Goal: Communication & Community: Ask a question

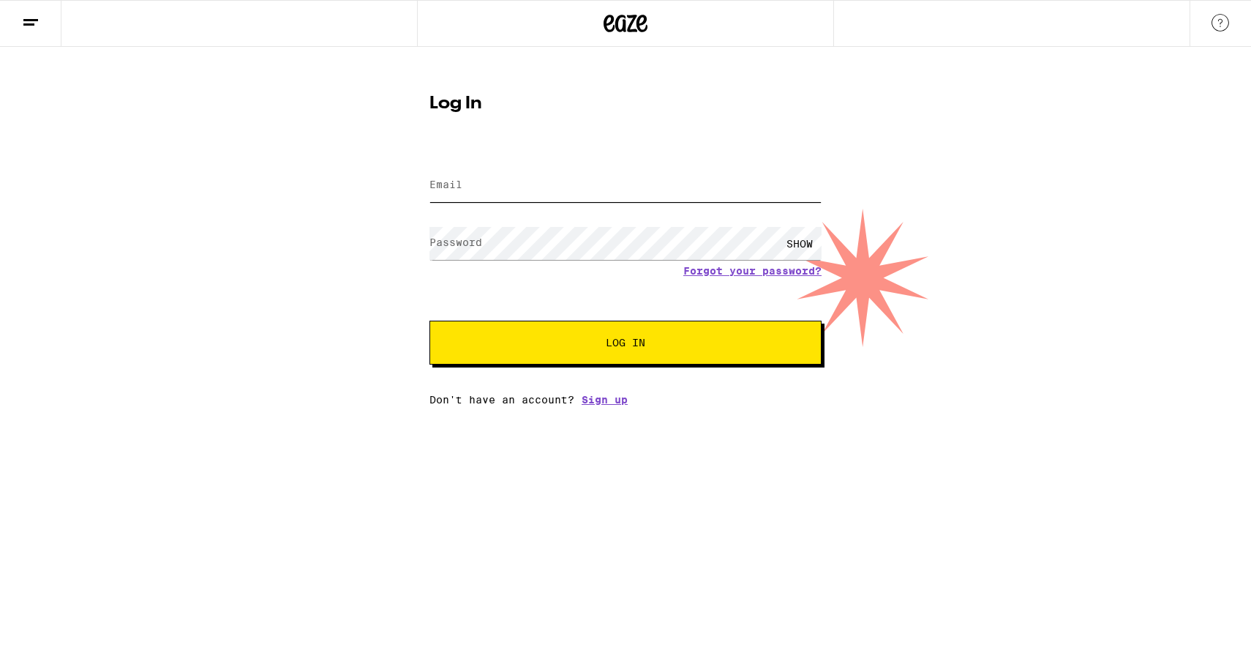
type input "[EMAIL_ADDRESS][DOMAIN_NAME]"
click at [715, 353] on button "Log In" at bounding box center [626, 343] width 392 height 44
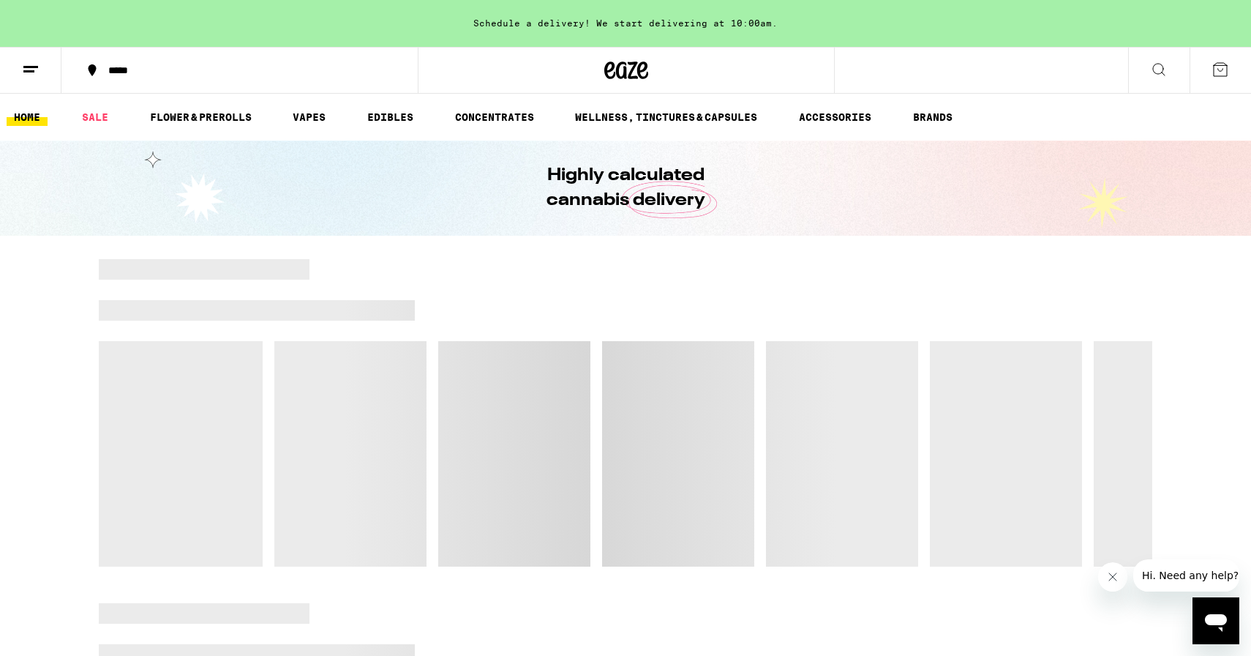
click at [1222, 615] on icon "Open messaging window" at bounding box center [1216, 623] width 22 height 18
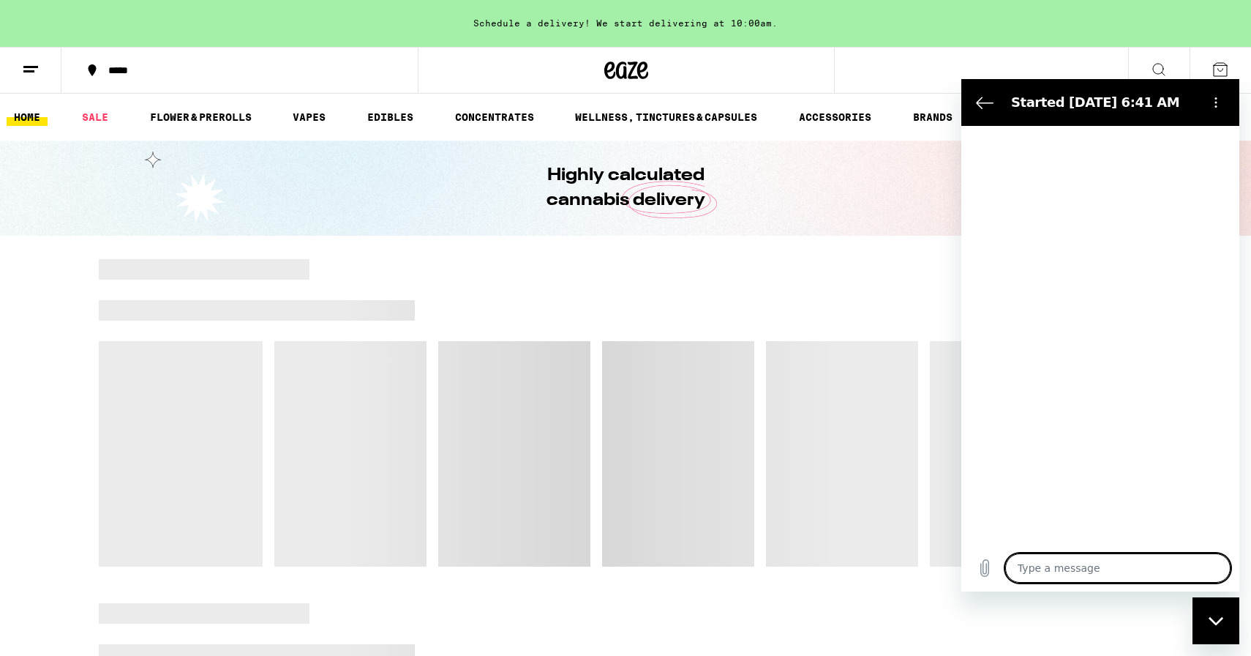
type textarea "x"
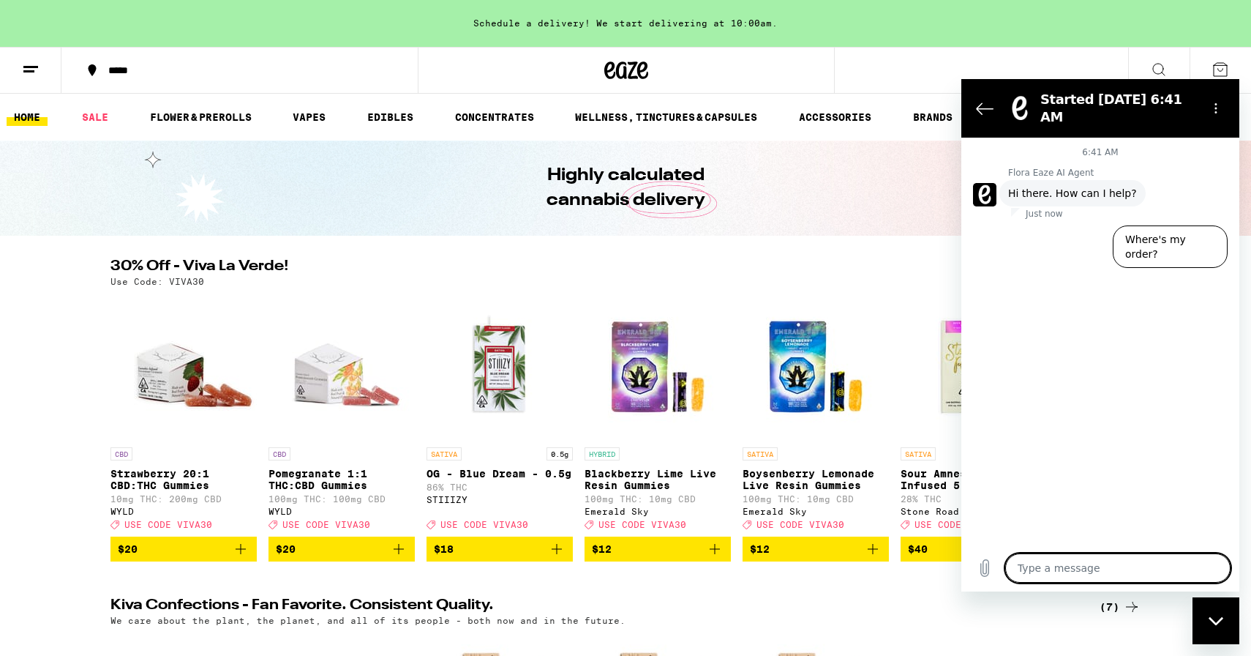
type textarea "I"
type textarea "x"
type textarea "I"
type textarea "x"
type textarea "I n"
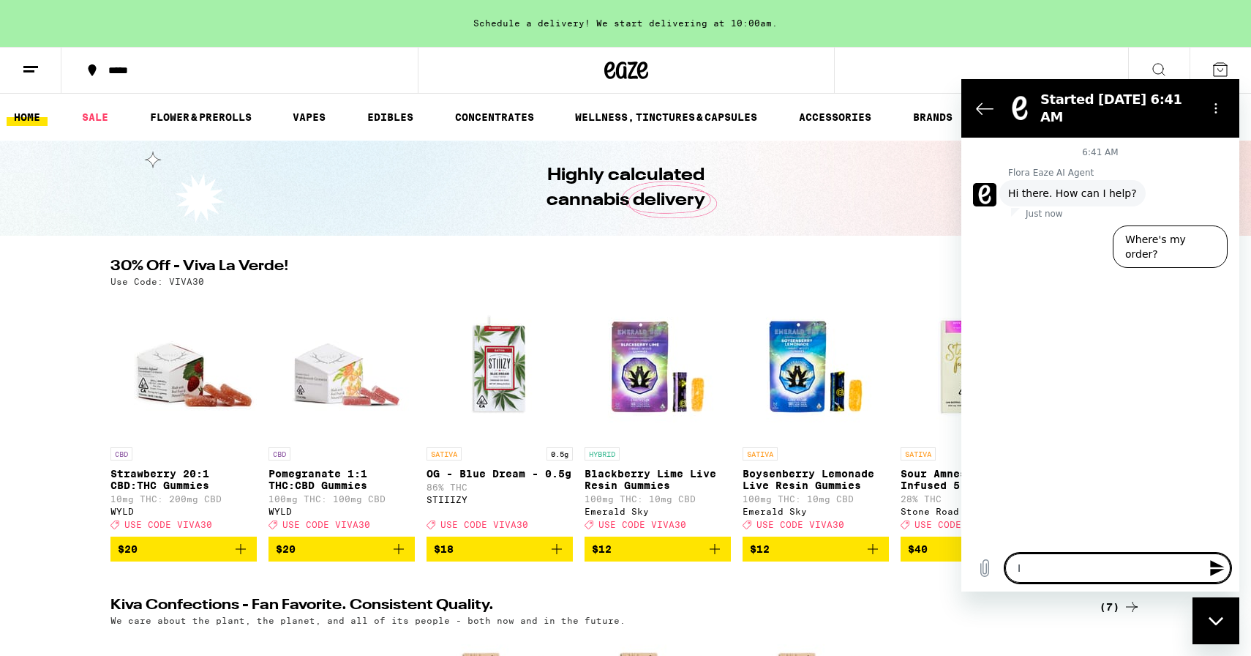
type textarea "x"
type textarea "I ne"
type textarea "x"
type textarea "I nev"
type textarea "x"
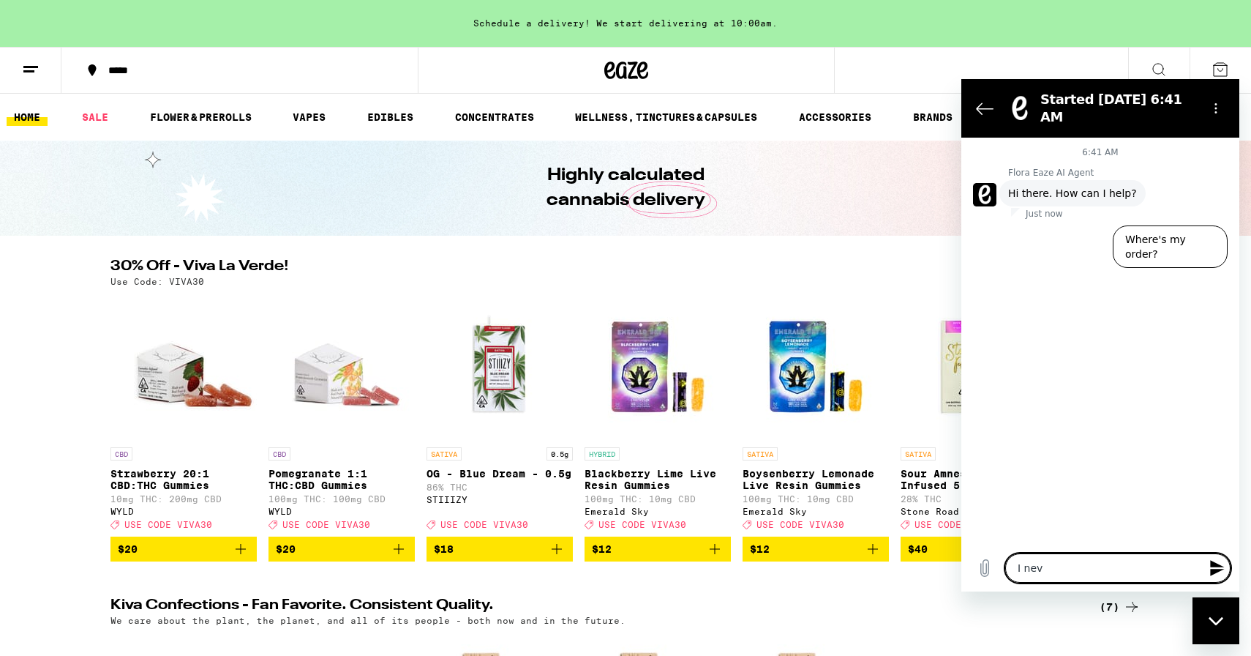
type textarea "I neve"
type textarea "x"
type textarea "I never"
type textarea "x"
type textarea "I never"
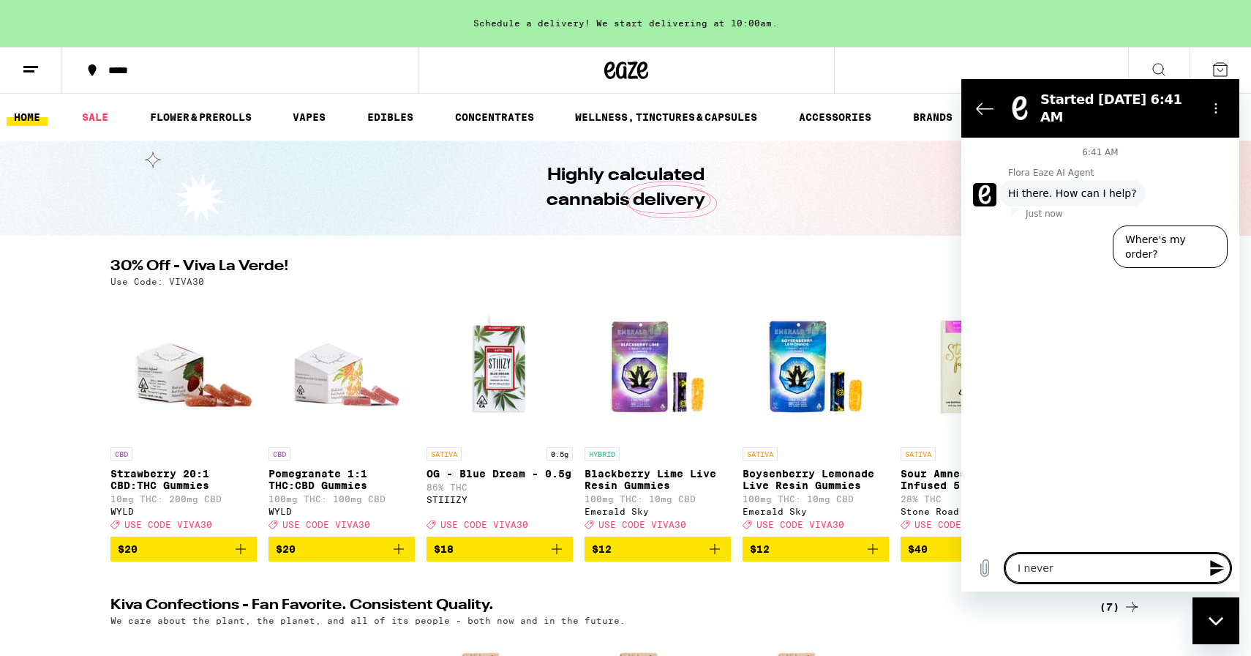
type textarea "x"
type textarea "I never r"
type textarea "x"
type textarea "I never re"
type textarea "x"
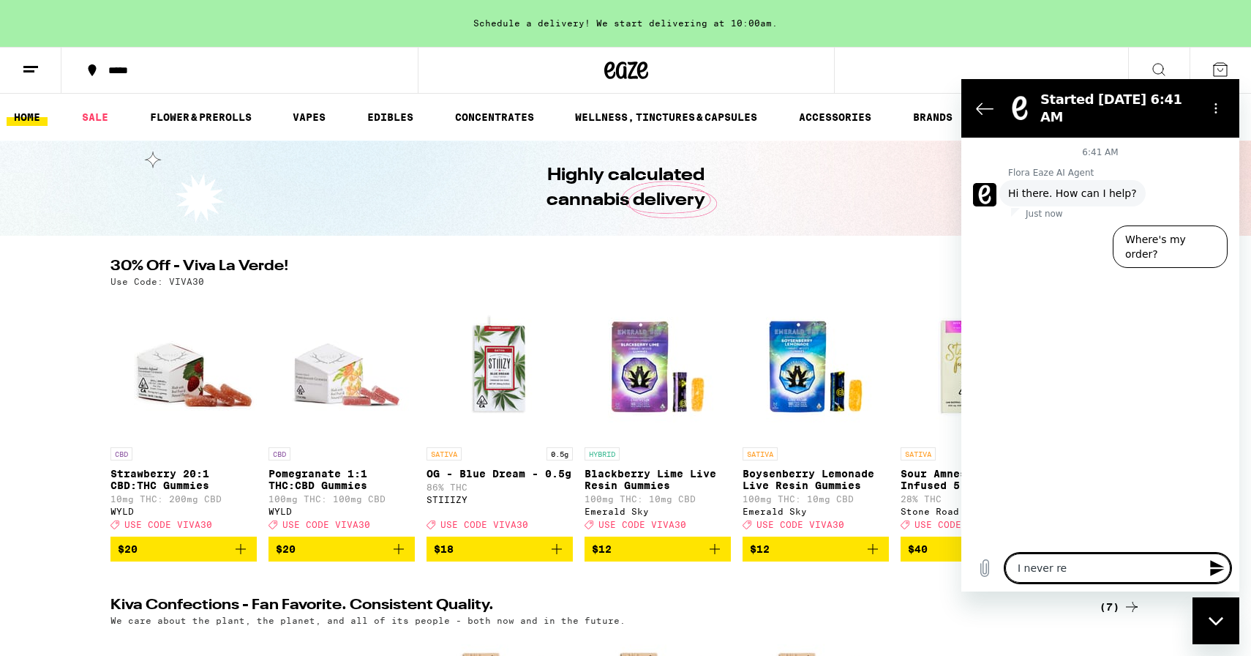
type textarea "I never rec"
type textarea "x"
type textarea "I never rece"
type textarea "x"
type textarea "I never recei"
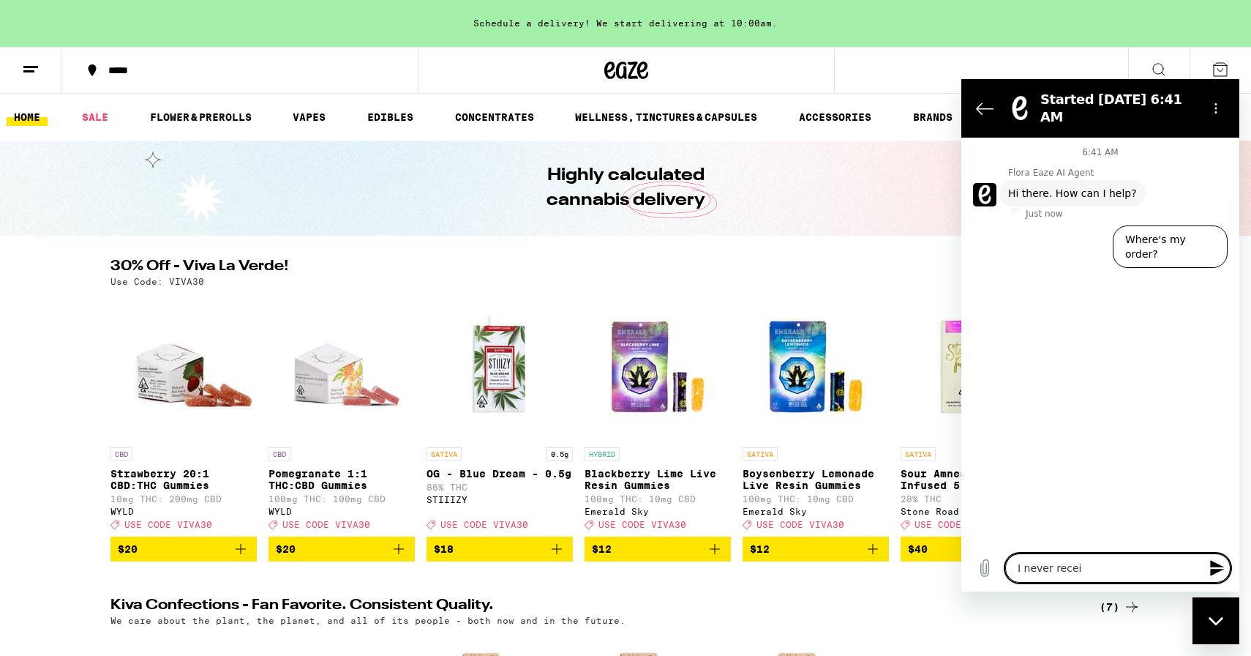
type textarea "x"
type textarea "I never receiv"
type textarea "x"
type textarea "I never receive"
type textarea "x"
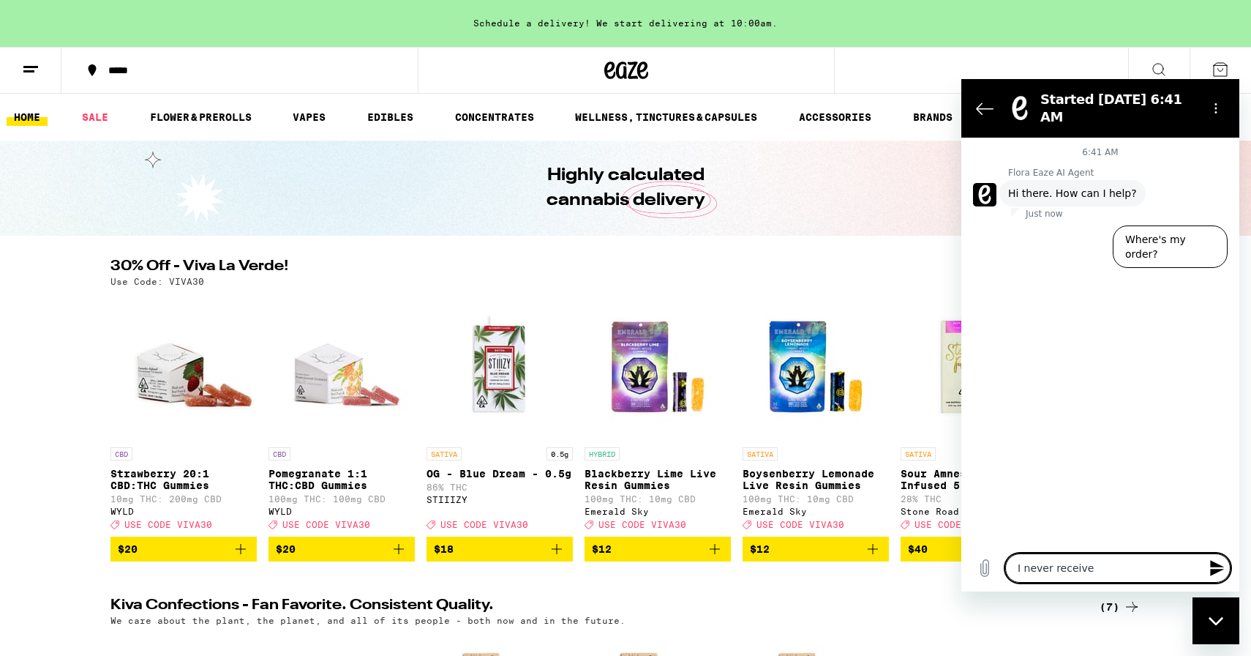
type textarea "I never received"
type textarea "x"
type textarea "I never received"
type textarea "x"
type textarea "I never received m"
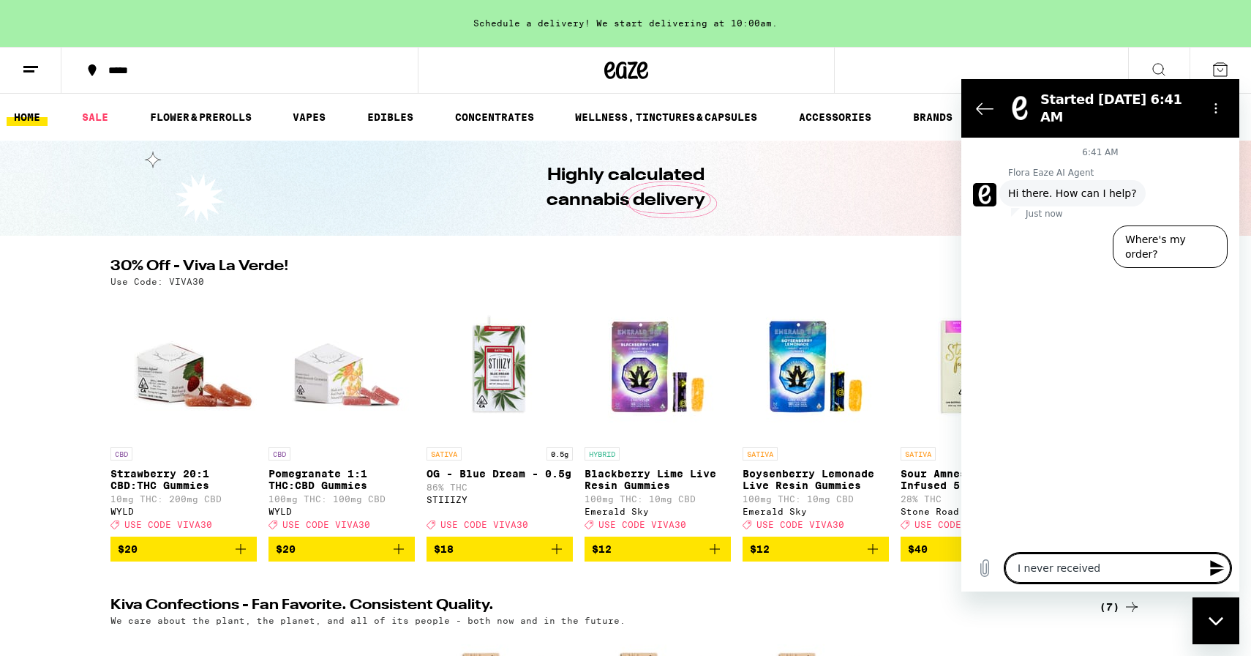
type textarea "x"
type textarea "I never received my"
type textarea "x"
type textarea "I never received my"
type textarea "x"
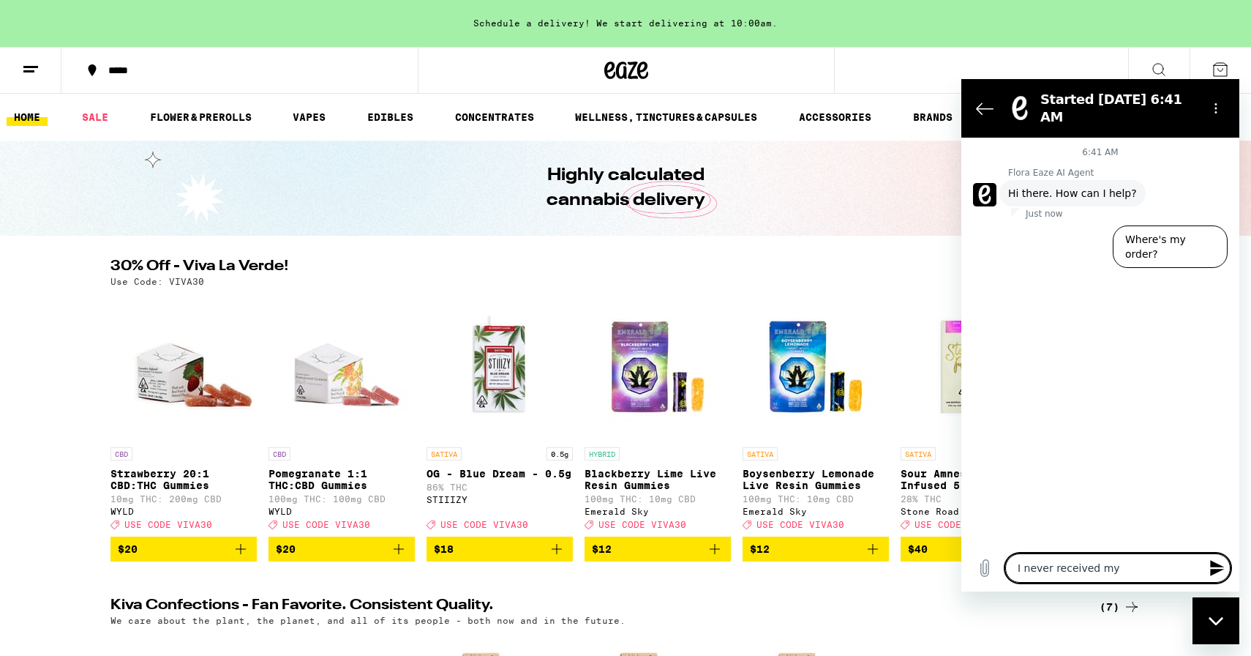
type textarea "I never received my o"
type textarea "x"
type textarea "I never received my od"
type textarea "x"
type textarea "I never received my ode"
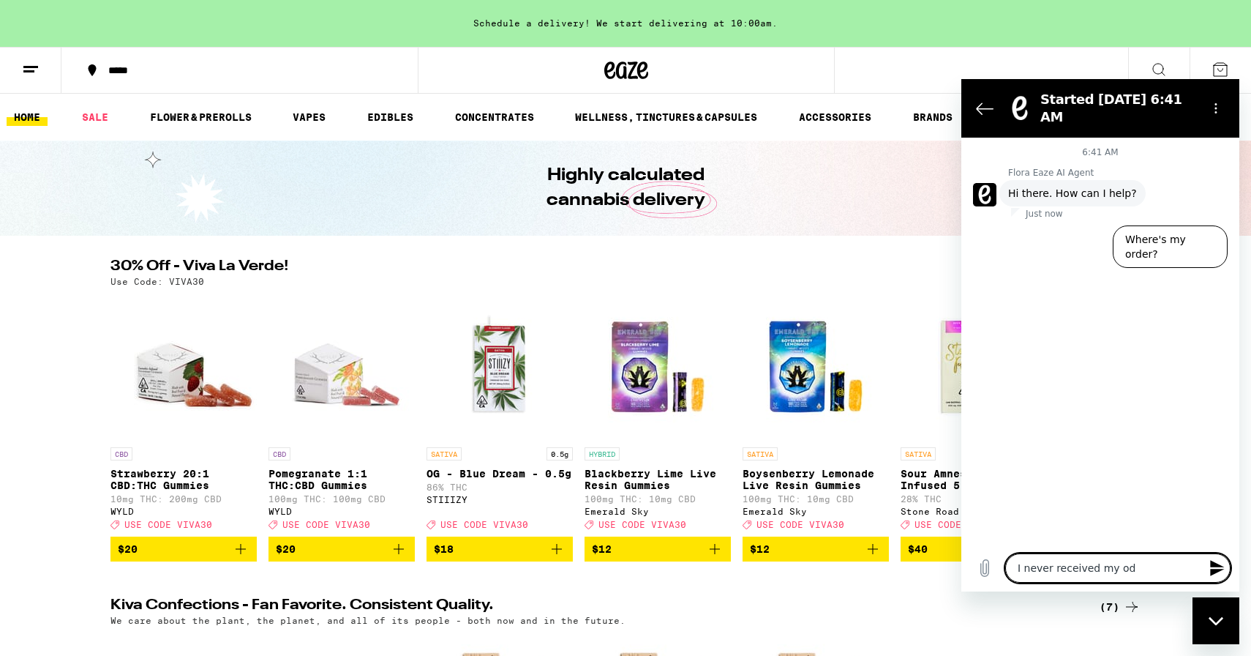
type textarea "x"
type textarea "I never received my oder"
type textarea "x"
type textarea "I never received my oder"
type textarea "x"
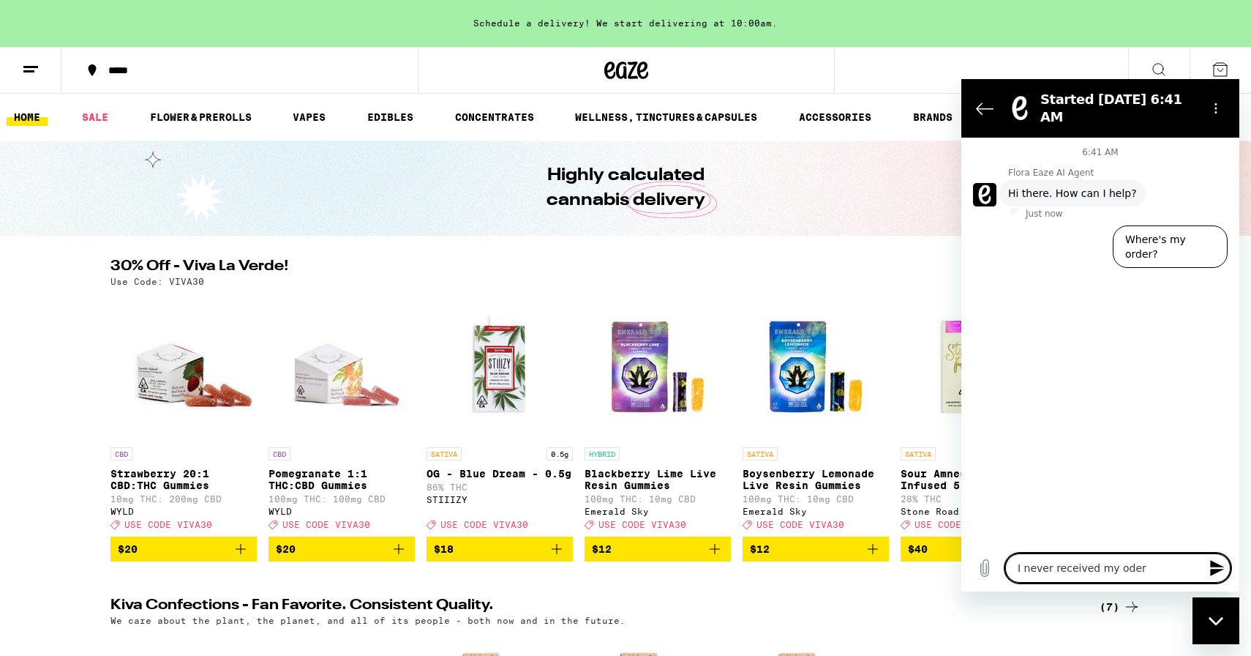
type textarea "I never received my oder a"
type textarea "x"
type textarea "I never received my oder an"
type textarea "x"
type textarea "I never received my oder and"
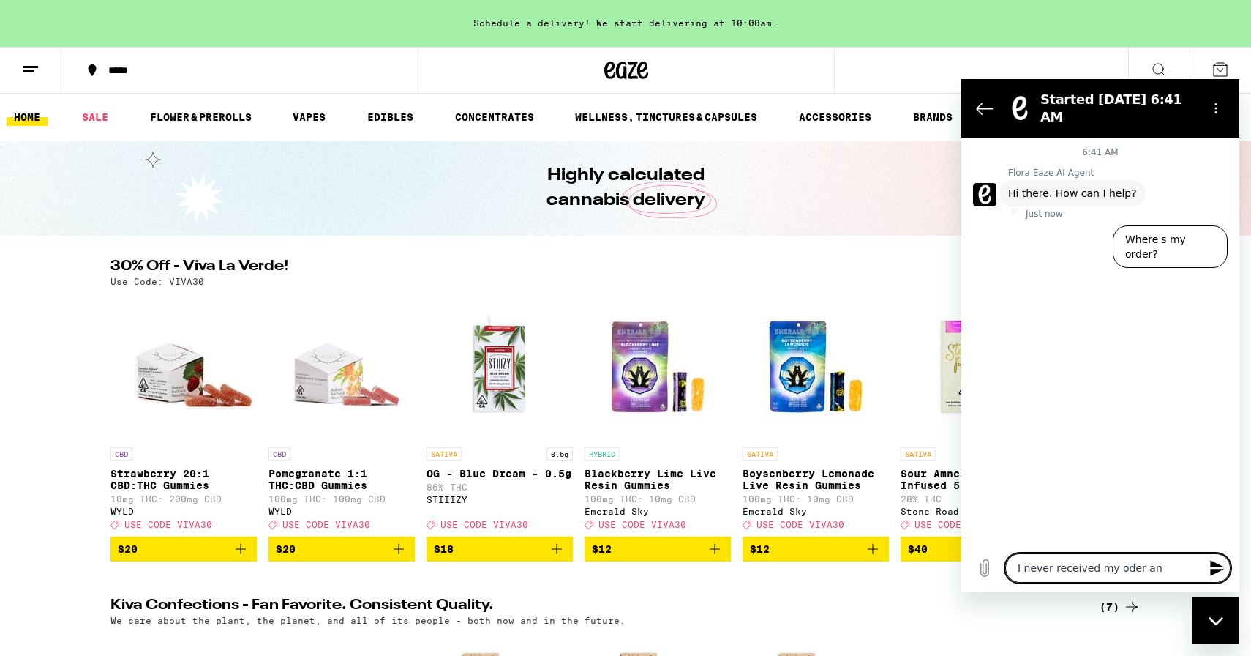
type textarea "x"
type textarea "I never received my oder and"
type textarea "x"
type textarea "I never received my oder and I"
type textarea "x"
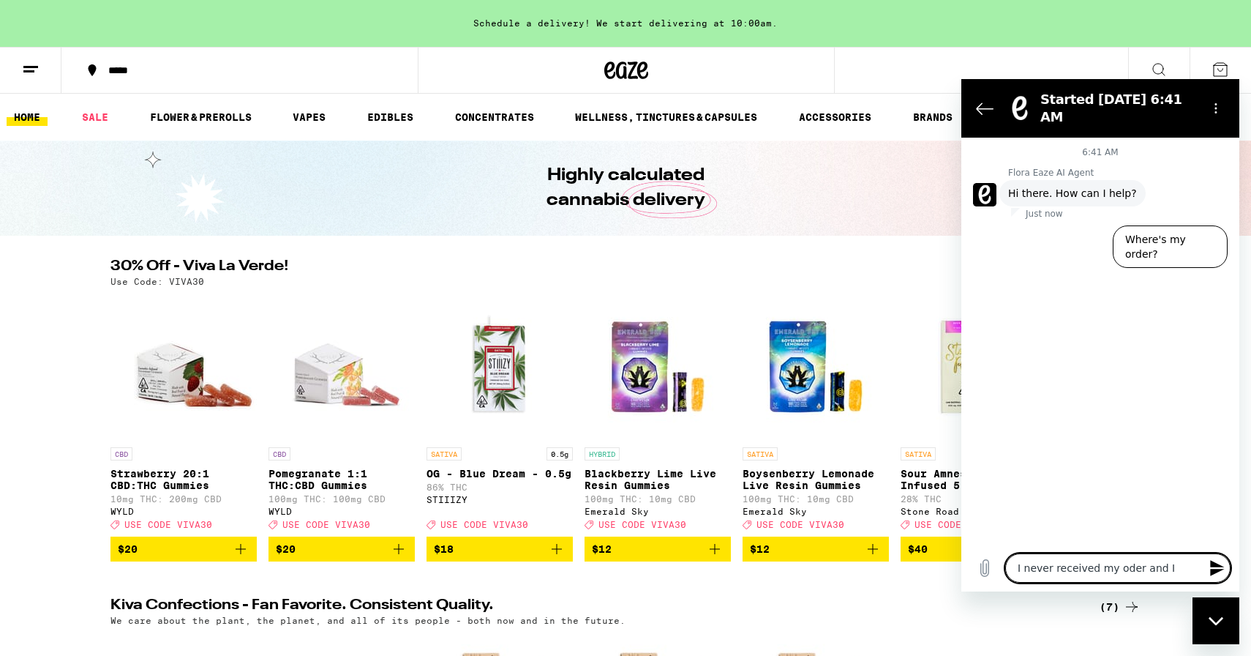
type textarea "I never received my oder and I"
type textarea "x"
type textarea "I never received my oder and I h"
type textarea "x"
type textarea "I never received my oder and I ha"
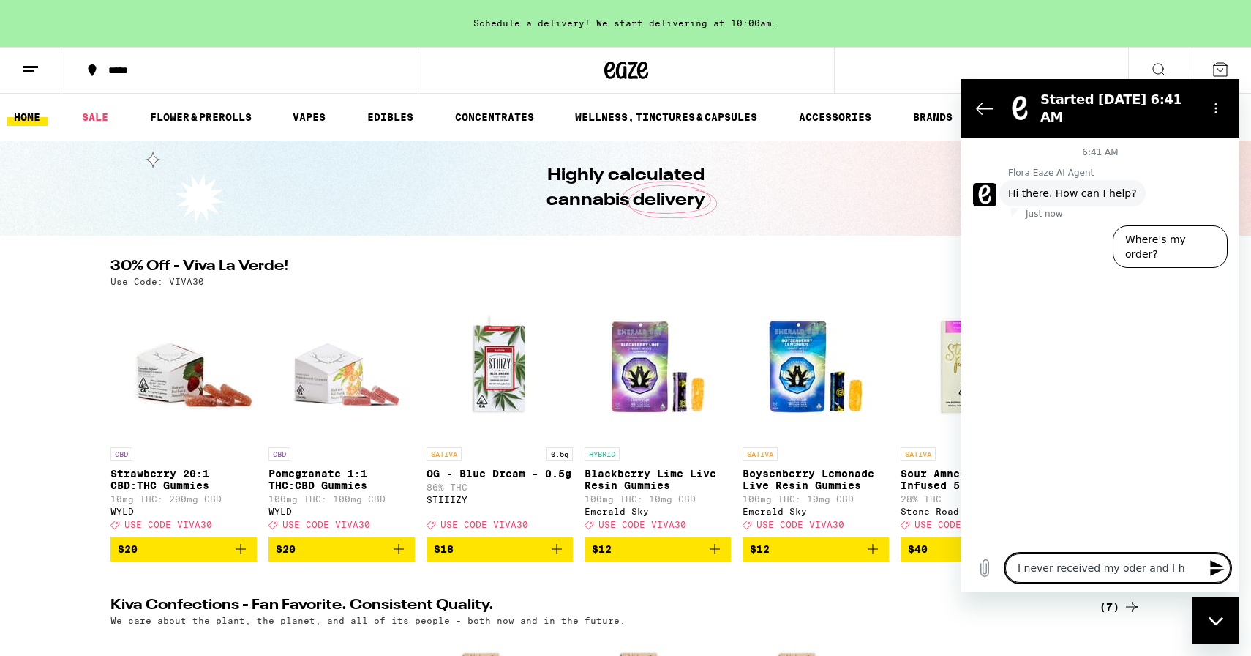
type textarea "x"
type textarea "I never received my oder and I hav"
type textarea "x"
type textarea "I never received my oder and I have"
type textarea "x"
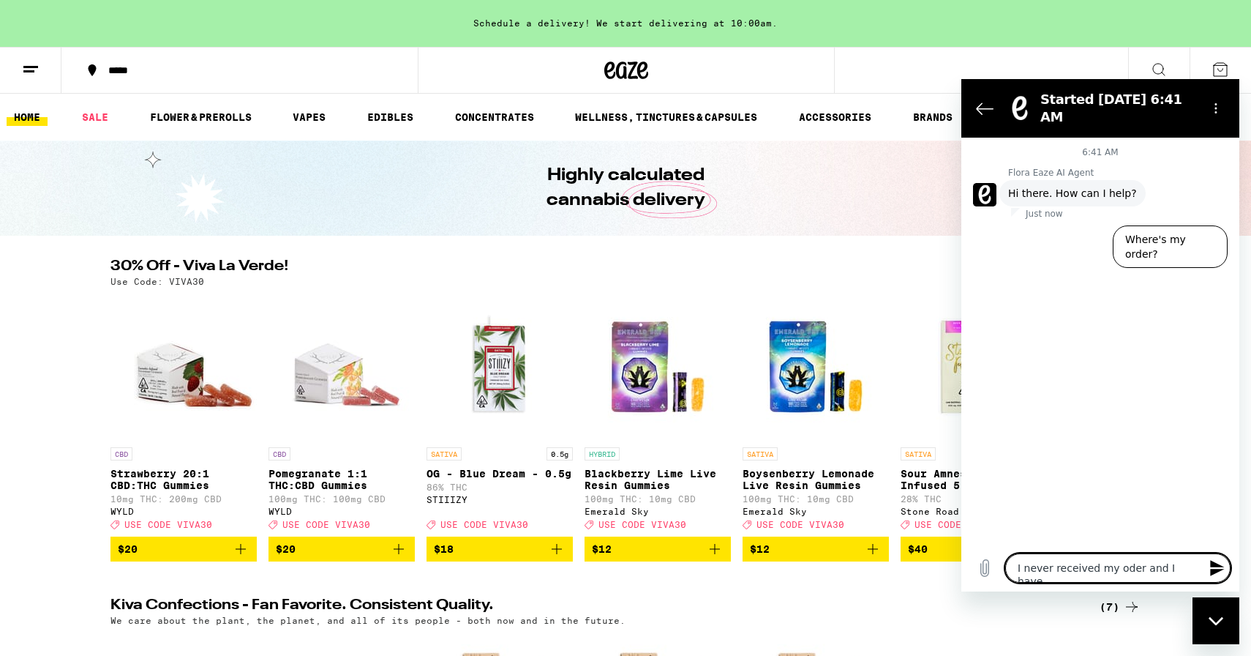
type textarea "I never received my oder and I have"
type textarea "x"
type textarea "I never received my oder and I have b"
type textarea "x"
type textarea "I never received my oder and I have be"
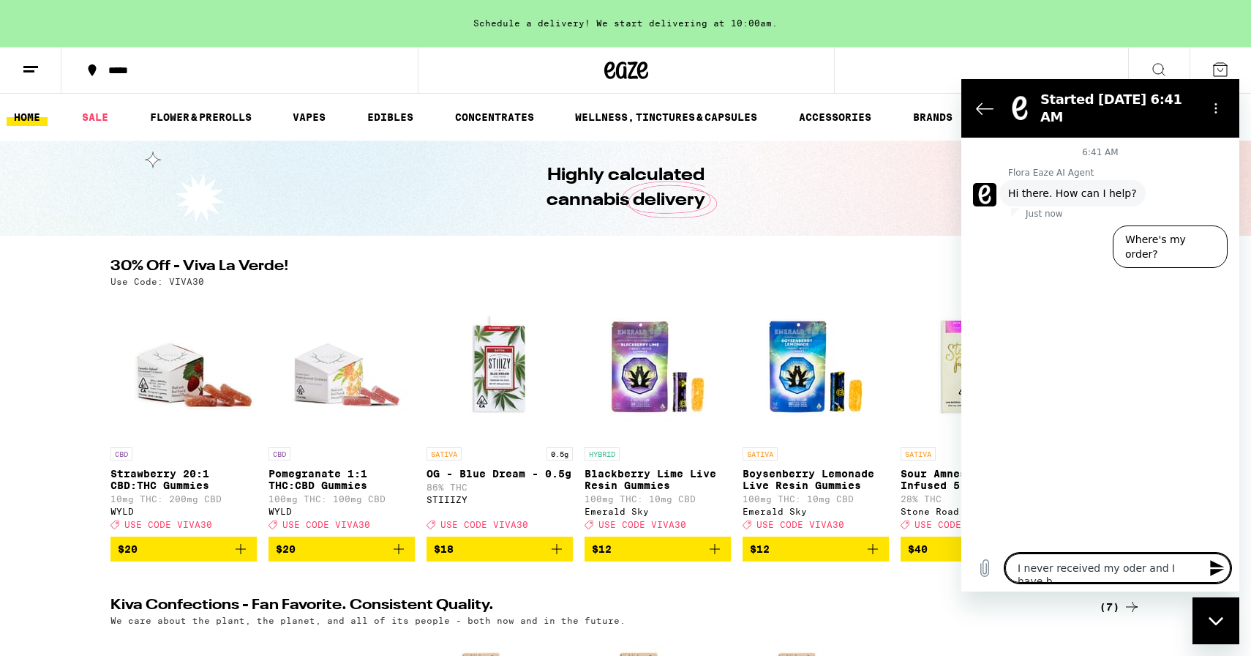
type textarea "x"
type textarea "I never received my oder and I have bee"
type textarea "x"
type textarea "I never received my oder and I have been"
type textarea "x"
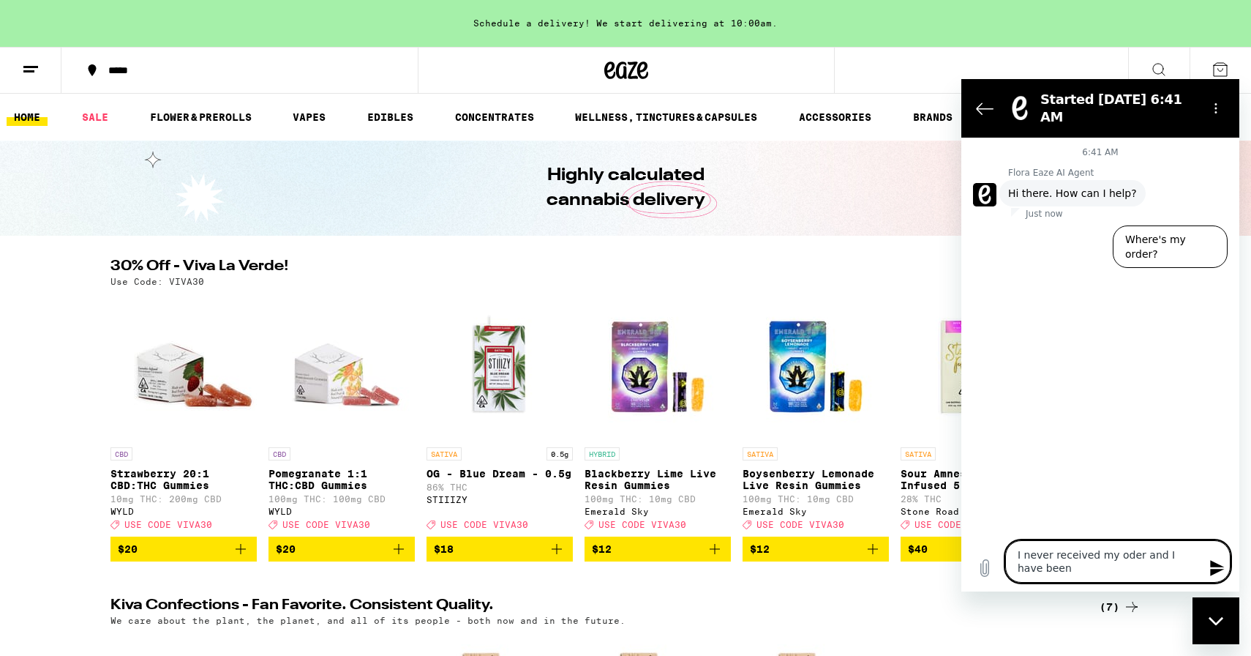
type textarea "I never received my oder and I have been"
type textarea "x"
type textarea "I never received my oder and I have been t"
type textarea "x"
type textarea "I never received my oder and I have been tr"
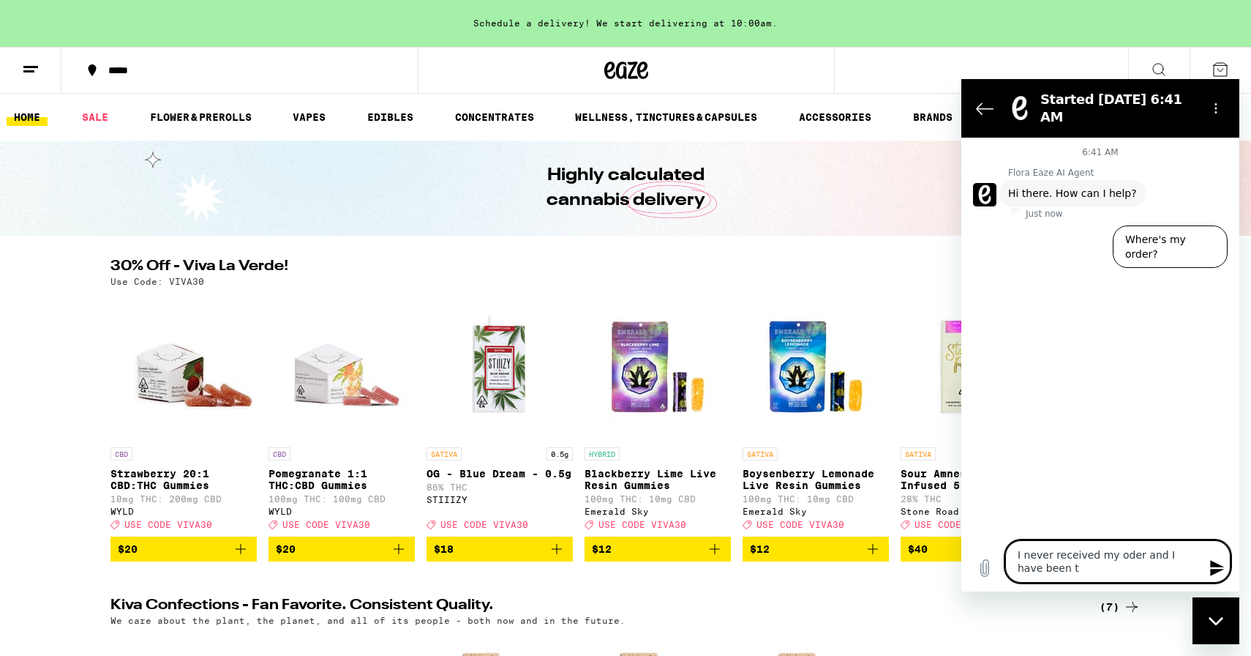
type textarea "x"
type textarea "I never received my oder and I have been try"
type textarea "x"
type textarea "I never received my oder and I have been tryi"
type textarea "x"
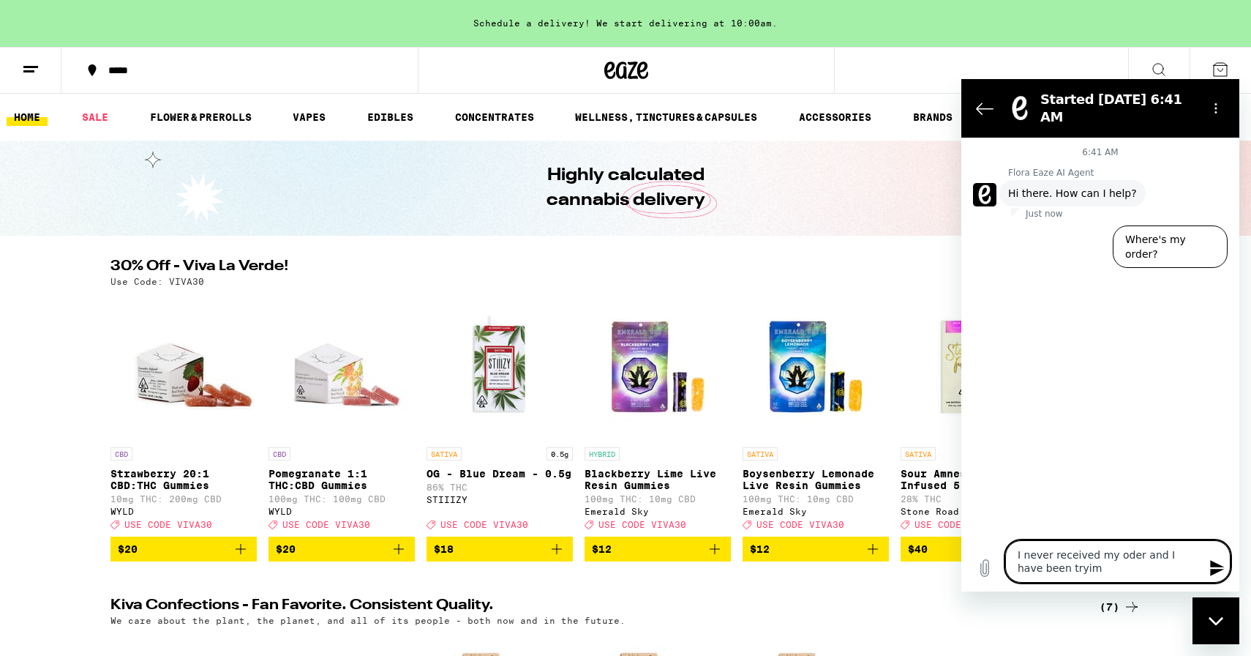
type textarea "I never received my oder and I have been tryimn"
type textarea "x"
type textarea "I never received my oder and I have been tryimng"
type textarea "x"
type textarea "I never received my oder and I have been tryimng"
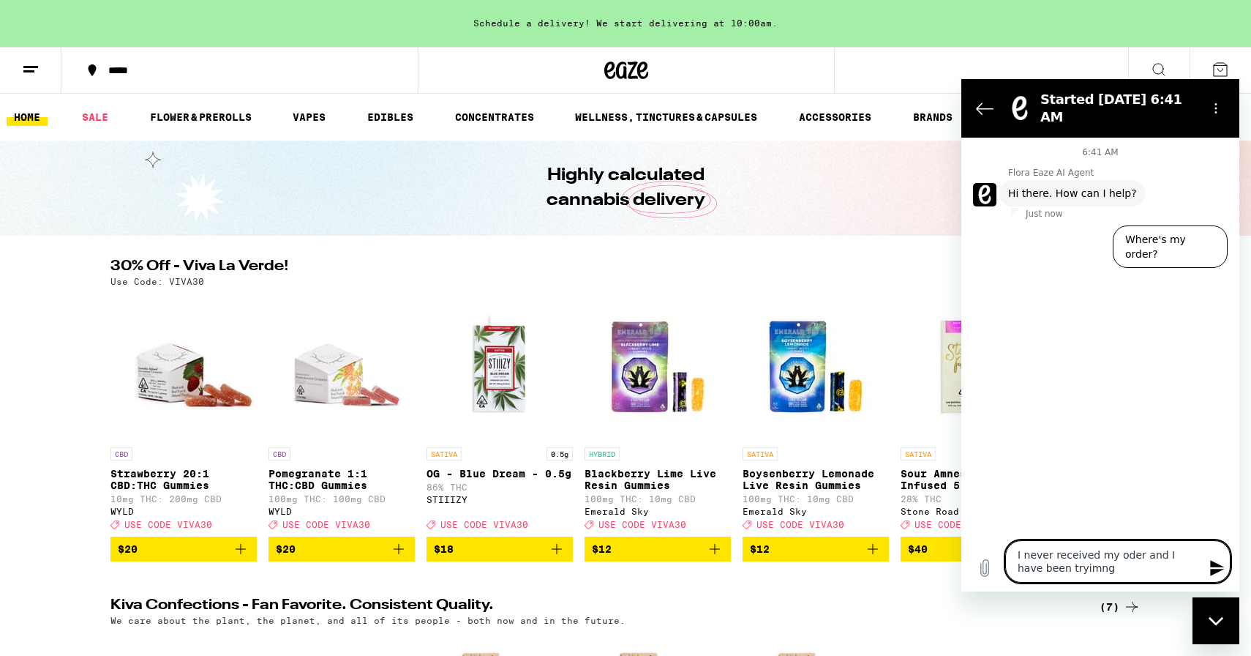
type textarea "x"
type textarea "I never received my oder and I have been tryimng"
type textarea "x"
type textarea "I never received my oder and I have been tryimng\"
type textarea "x"
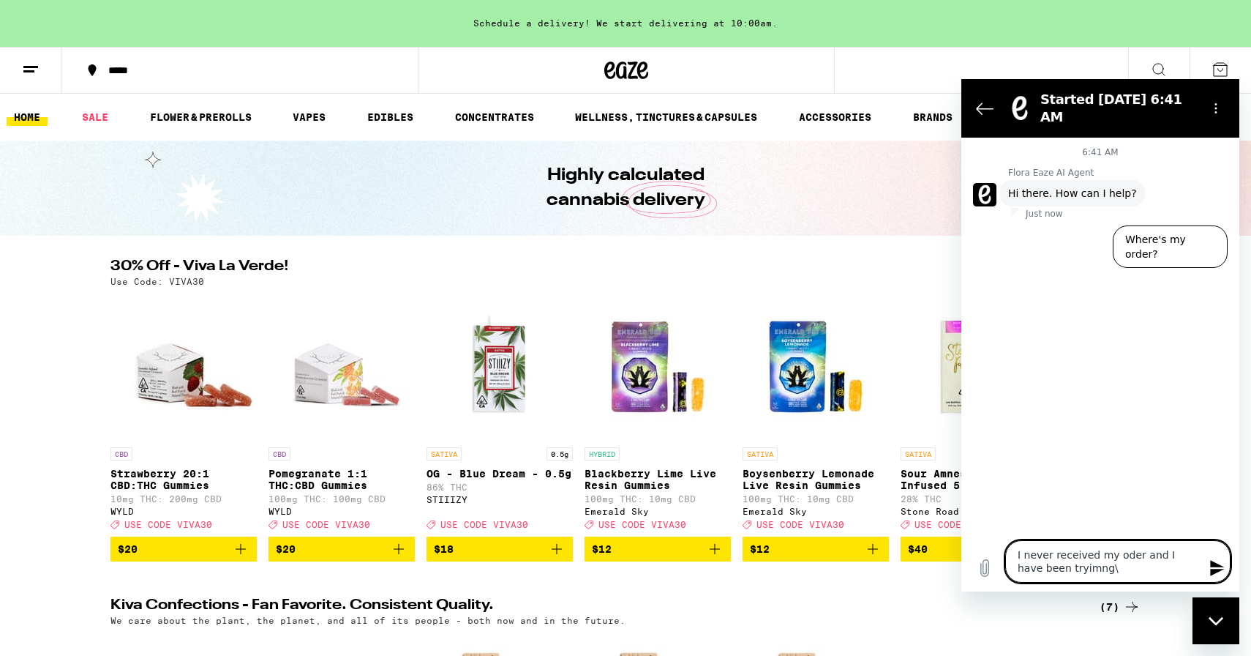
type textarea "I never received my oder and I have been tryimng"
type textarea "x"
type textarea "I never received my oder and I have been tryimn"
type textarea "x"
type textarea "I never received my oder and I have been tryim"
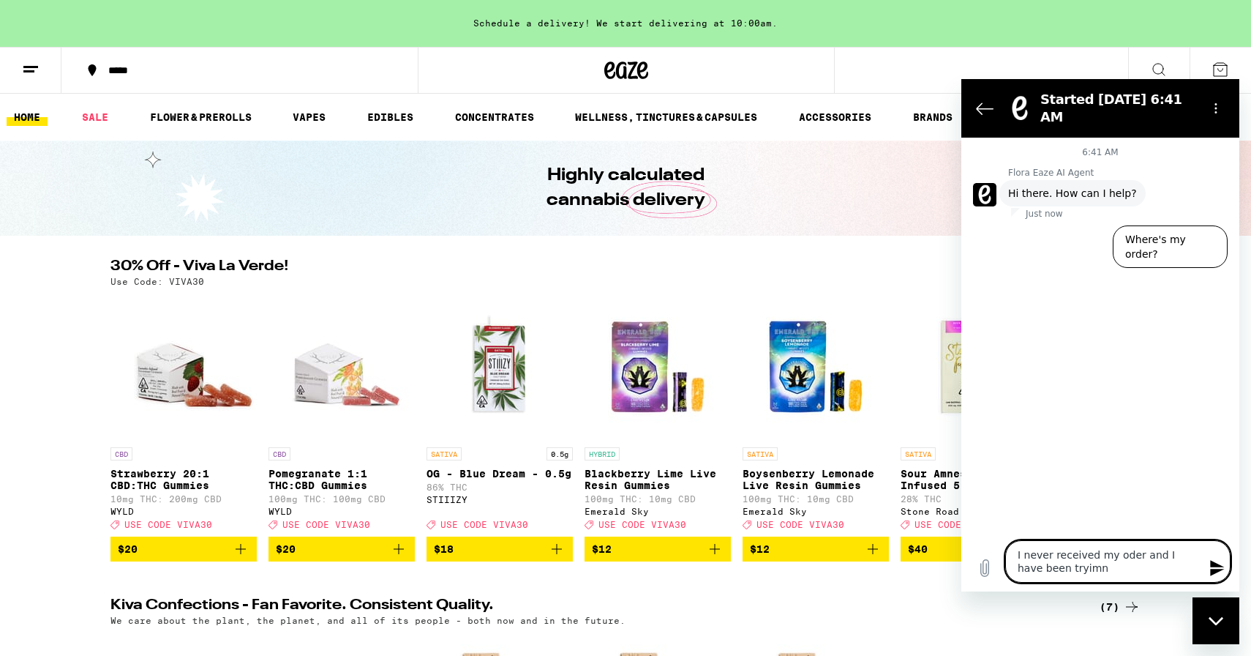
type textarea "x"
type textarea "I never received my oder and I have been tryi"
type textarea "x"
type textarea "I never received my oder and I have been tryin"
type textarea "x"
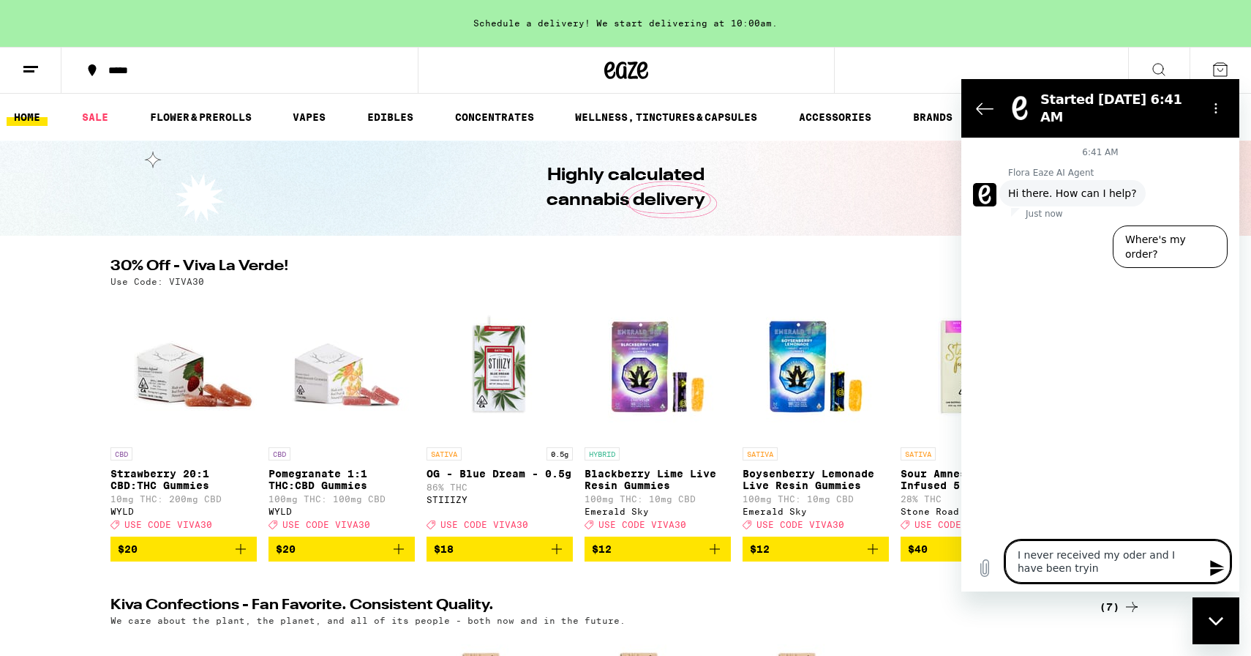
type textarea "I never received my oder and I have been trying"
type textarea "x"
type textarea "I never received my oder and I have been trying"
type textarea "x"
type textarea "I never received my oder and I have been trying t"
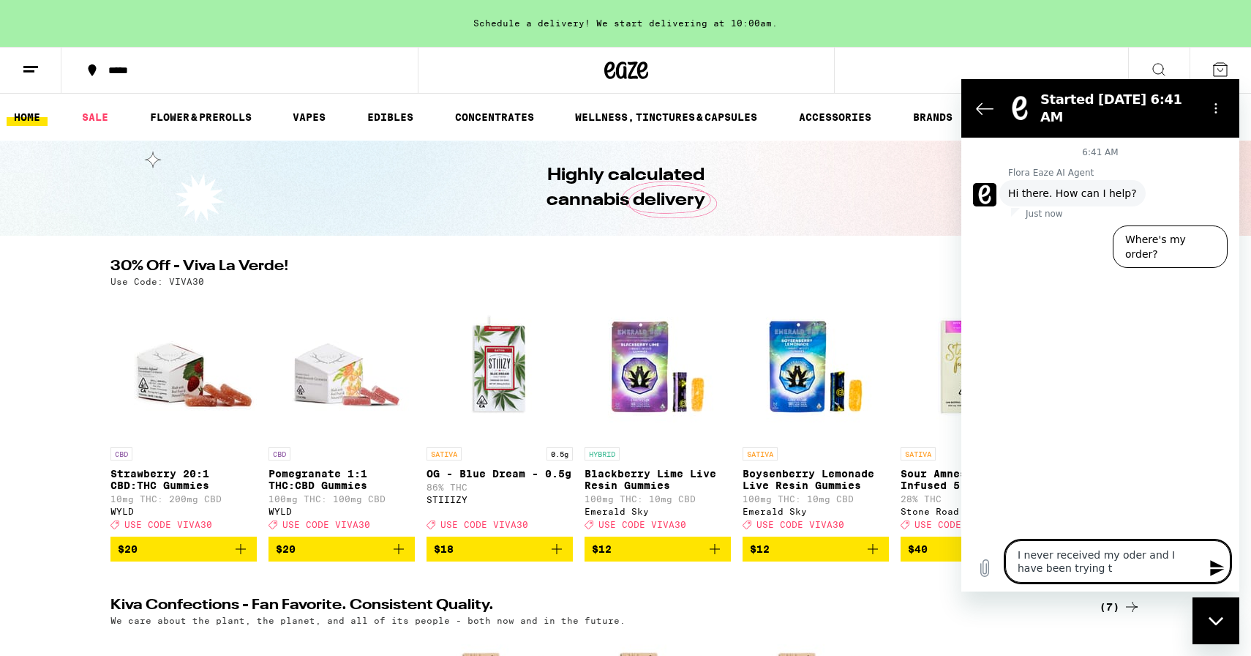
type textarea "x"
type textarea "I never received my oder and I have been trying to"
type textarea "x"
type textarea "I never received my oder and I have been trying to"
type textarea "x"
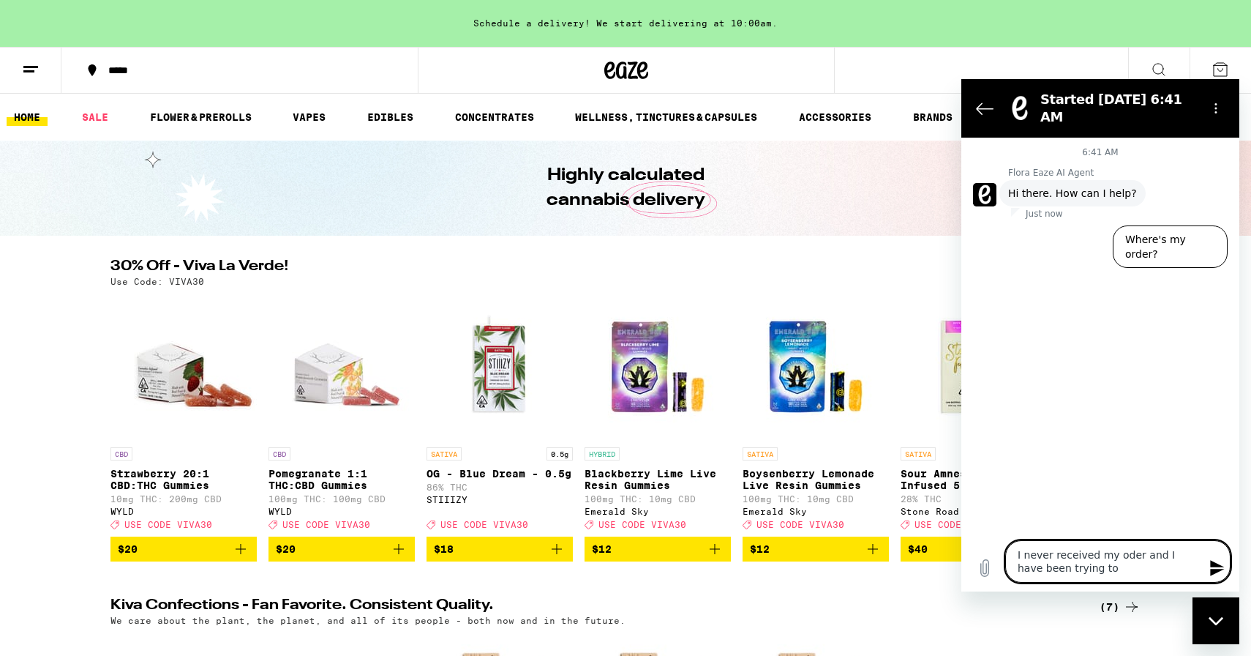
type textarea "I never received my oder and I have been trying to c"
type textarea "x"
type textarea "I never received my oder and I have been trying to co"
type textarea "x"
type textarea "I never received my oder and I have been trying to con"
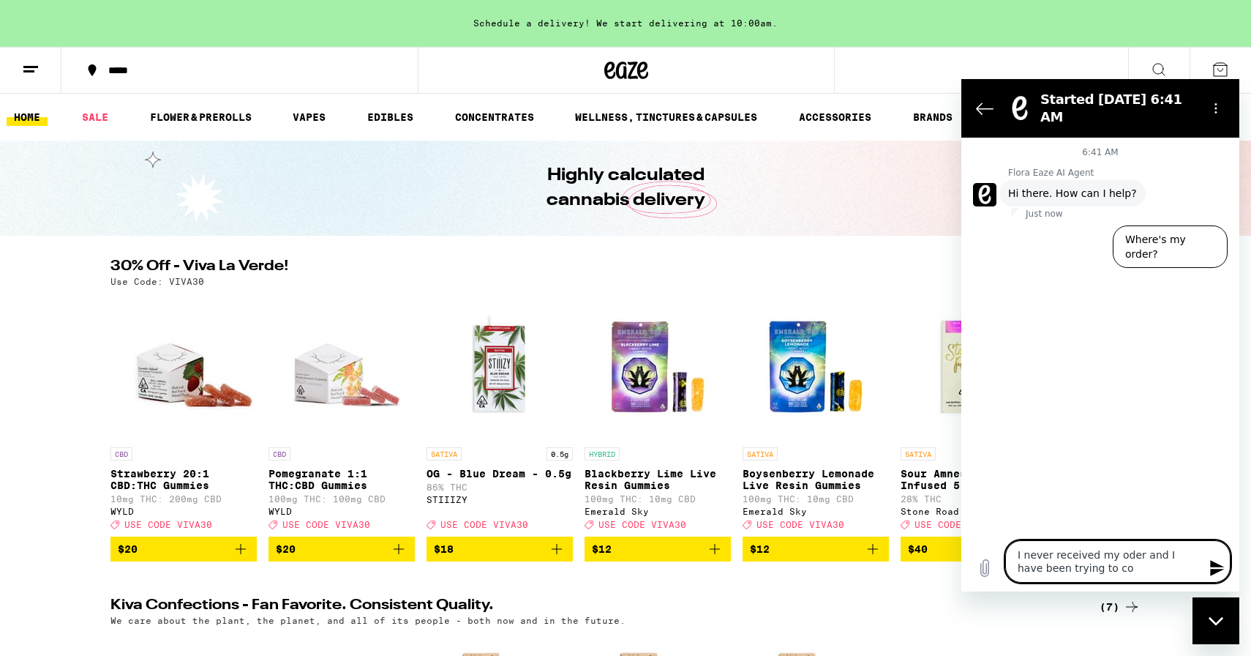
type textarea "x"
type textarea "I never received my oder and I have been trying to cont"
type textarea "x"
type textarea "I never received my oder and I have been trying to conta"
type textarea "x"
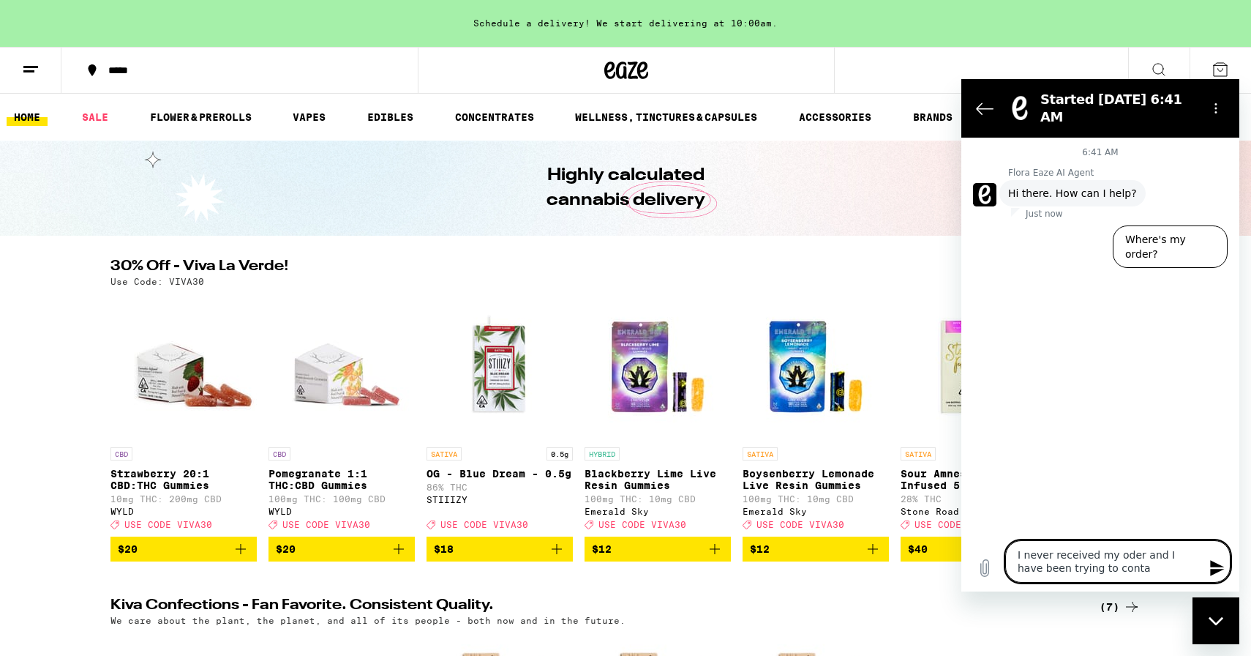
type textarea "I never received my oder and I have been trying to contac"
type textarea "x"
type textarea "I never received my oder and I have been trying to contact"
type textarea "x"
type textarea "I never received my oder and I have been trying to contact"
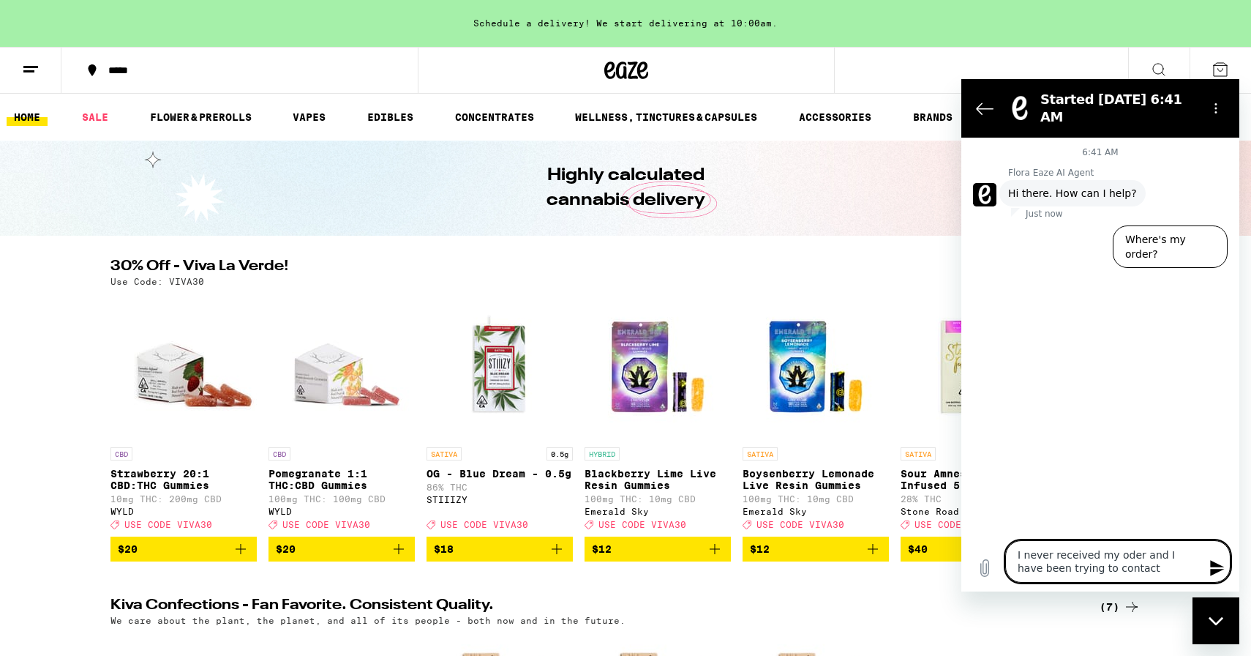
type textarea "x"
type textarea "I never received my oder and I have been trying to contact s"
type textarea "x"
type textarea "I never received my oder and I have been trying to contact so"
type textarea "x"
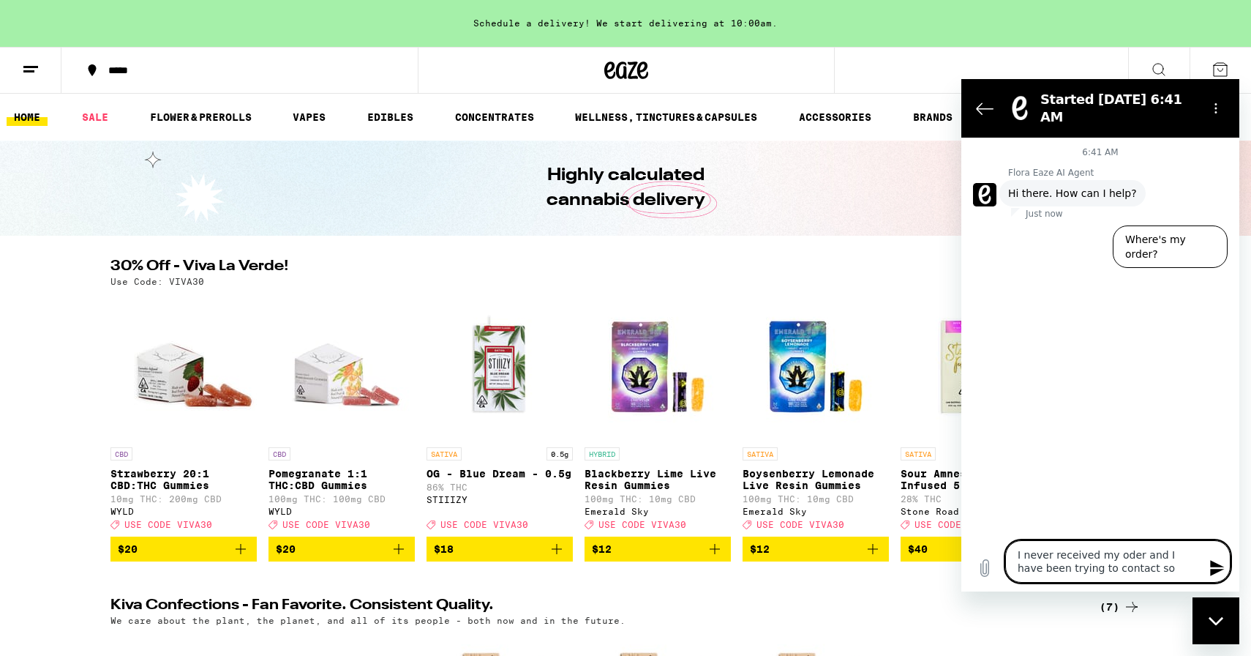
type textarea "I never received my oder and I have been trying to contact som"
type textarea "x"
type textarea "I never received my oder and I have been trying to contact some"
type textarea "x"
type textarea "I never received my oder and I have been trying to contact someo"
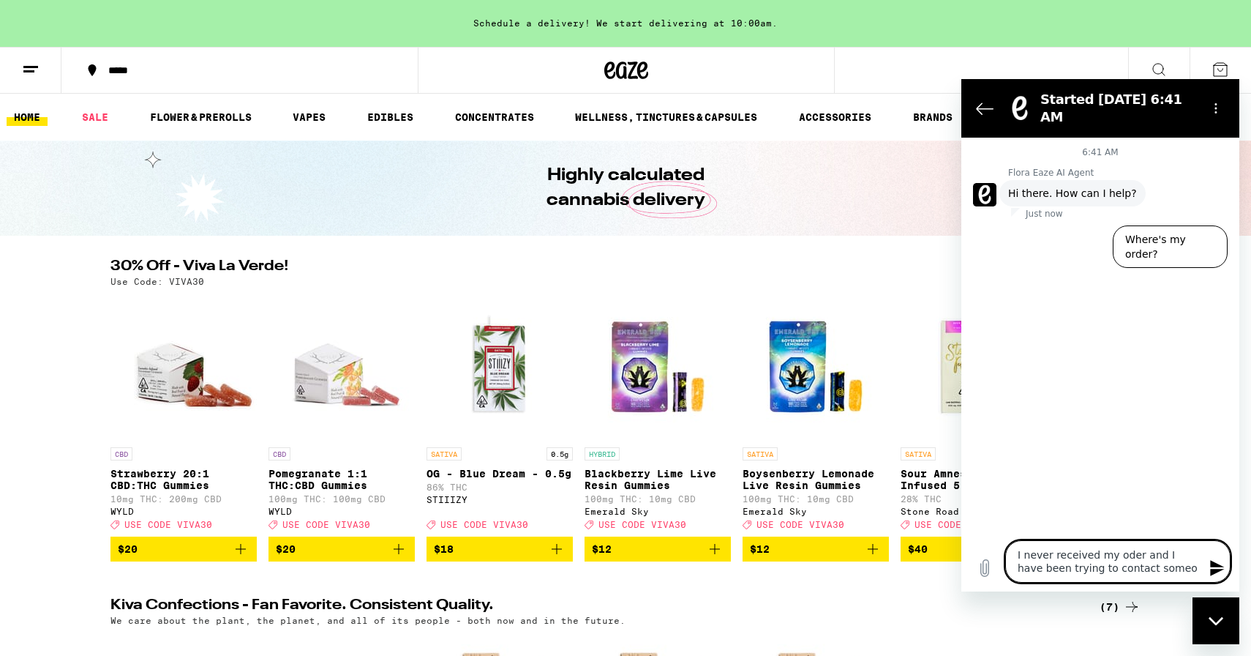
type textarea "x"
type textarea "I never received my oder and I have been trying to contact [PERSON_NAME]"
type textarea "x"
type textarea "I never received my oder and I have been trying to contact someone"
type textarea "x"
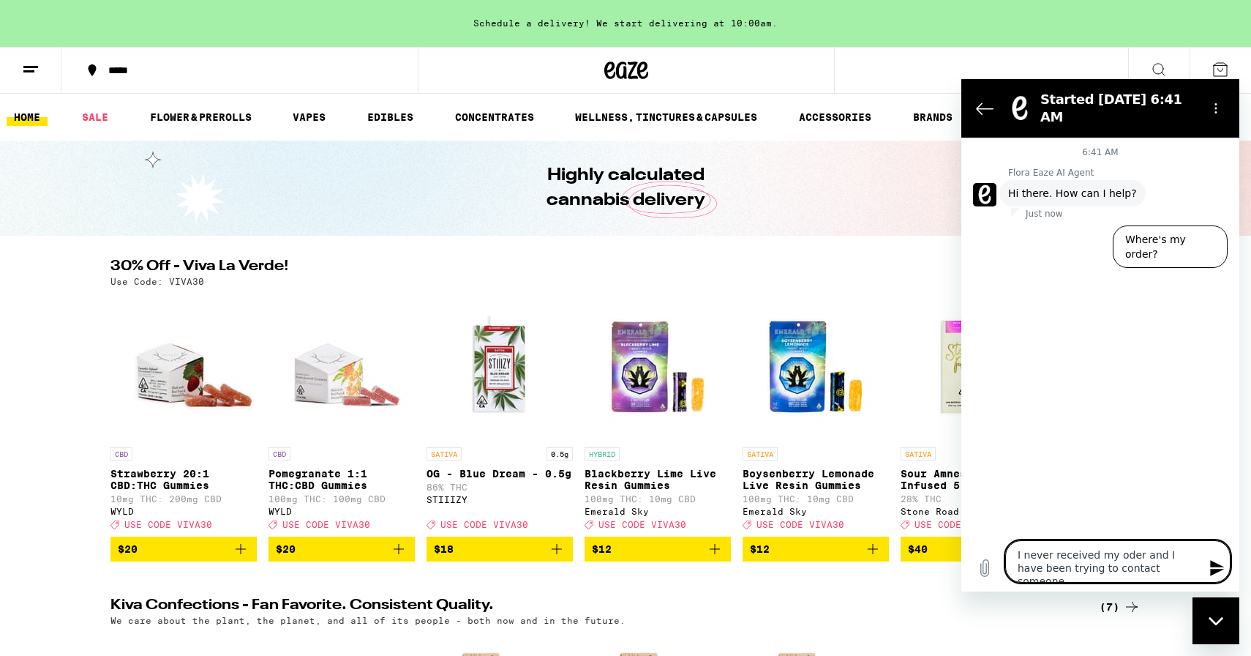
type textarea "I never received my oder and I have been trying to contact someone"
type textarea "x"
type textarea "I never received my oder and I have been trying to contact someone s"
type textarea "x"
type textarea "I never received my oder and I have been trying to contact someone si"
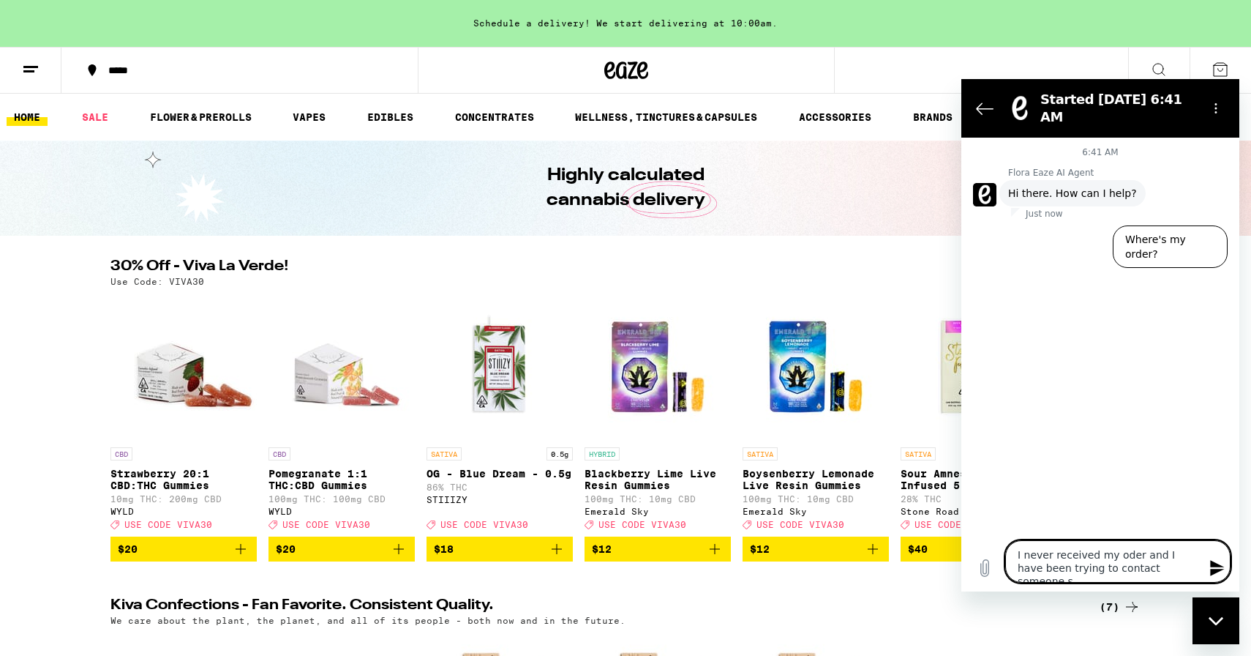
type textarea "x"
type textarea "I never received my oder and I have been trying to contact someone sin"
type textarea "x"
type textarea "I never received my oder and I have been trying to contact someone sinc"
type textarea "x"
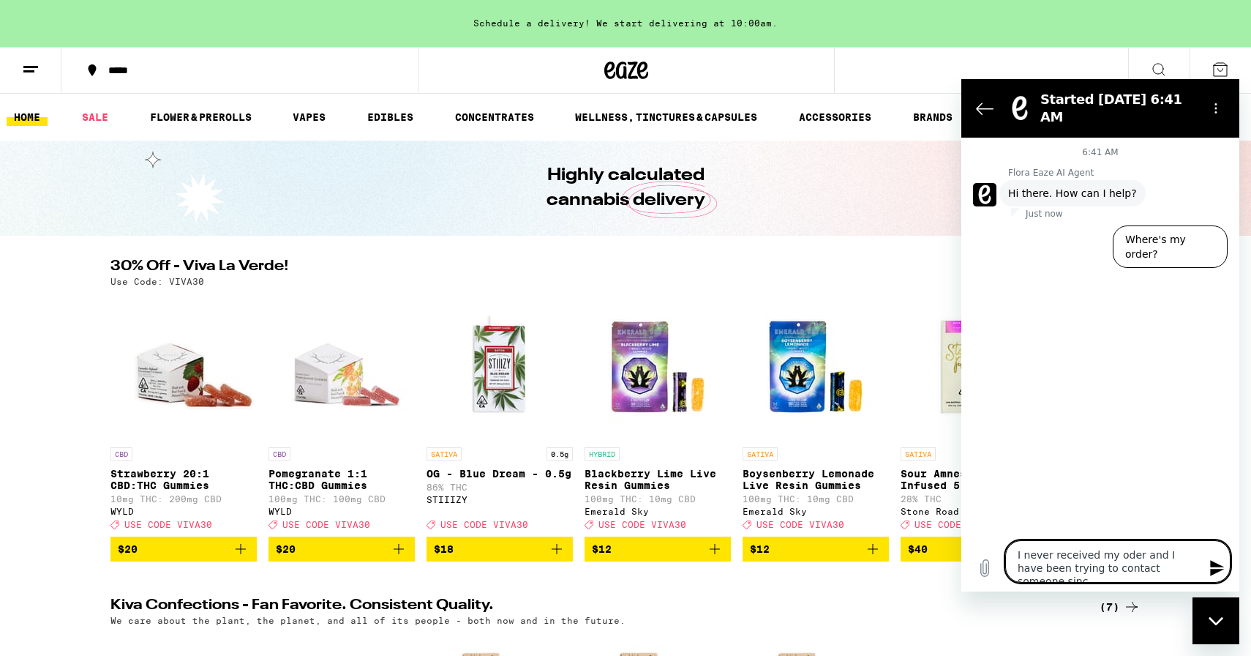
type textarea "I never received my oder and I have been trying to contact someone since"
type textarea "x"
type textarea "I never received my oder and I have been trying to contact someone since"
type textarea "x"
type textarea "I never received my oder and I have been trying to contact someone since S"
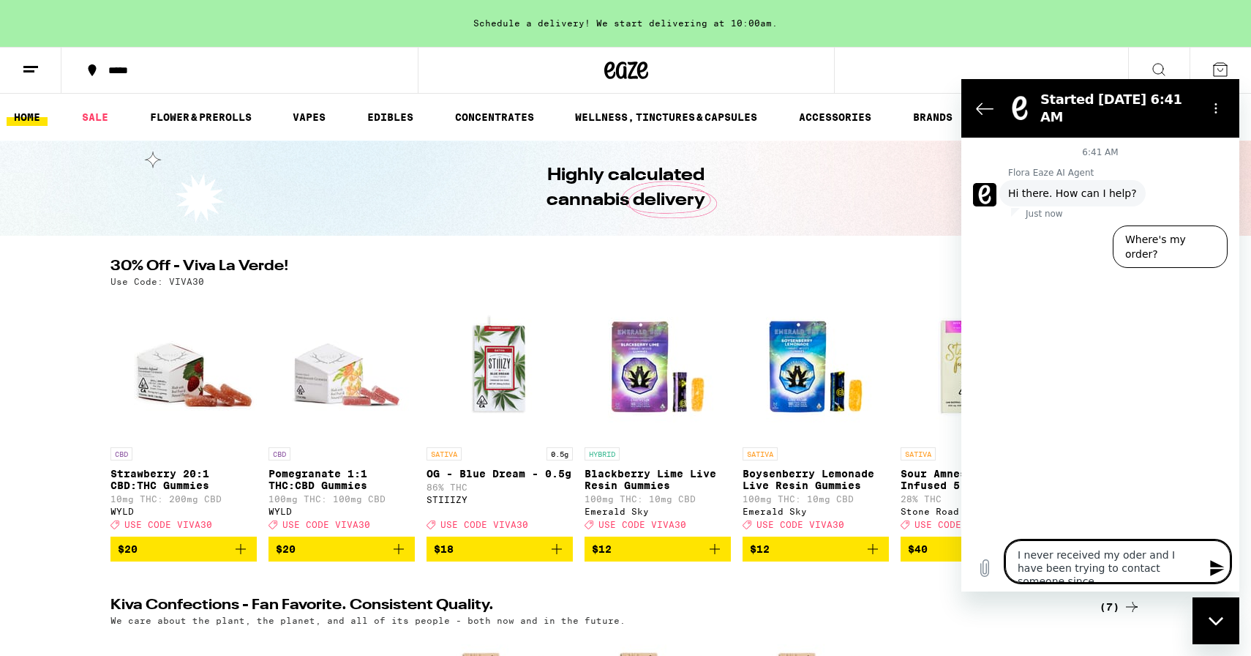
type textarea "x"
type textarea "I never received my oder and I have been trying to contact someone since Se"
type textarea "x"
type textarea "I never received my oder and I have been trying to contact someone since Sep"
type textarea "x"
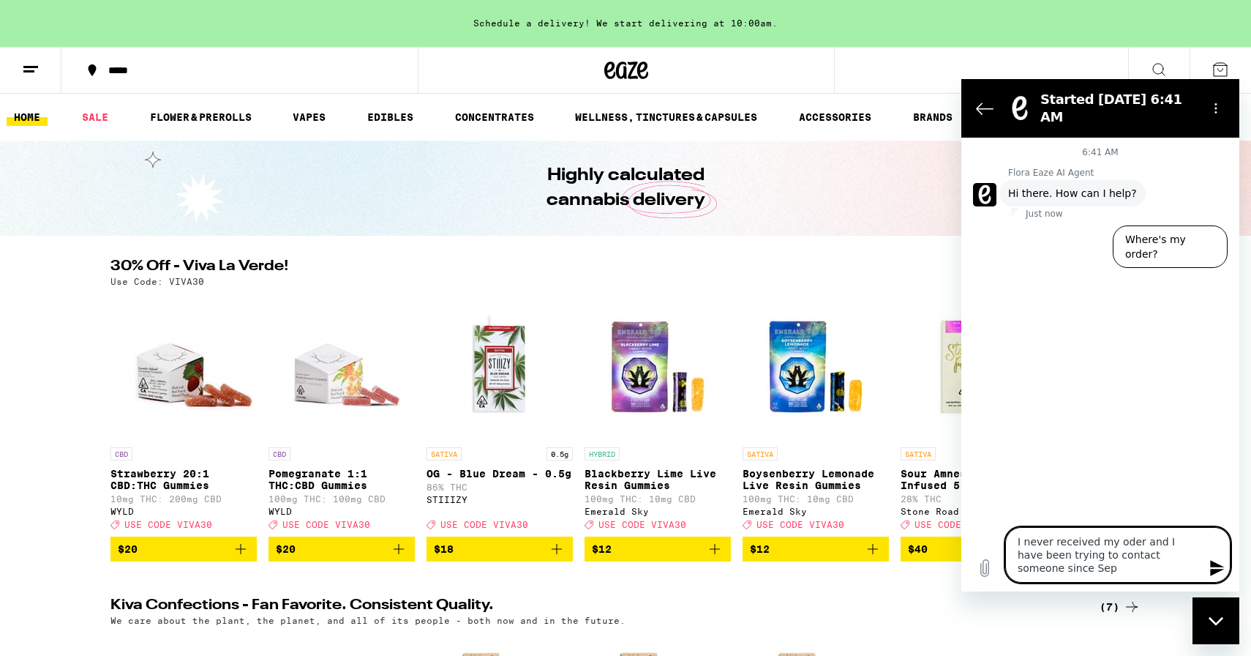
type textarea "I never received my oder and I have been trying to contact someone since Sept"
type textarea "x"
type textarea "I never received my oder and I have been trying to contact someone since Septe"
type textarea "x"
type textarea "I never received my oder and I have been trying to contact someone since Septem"
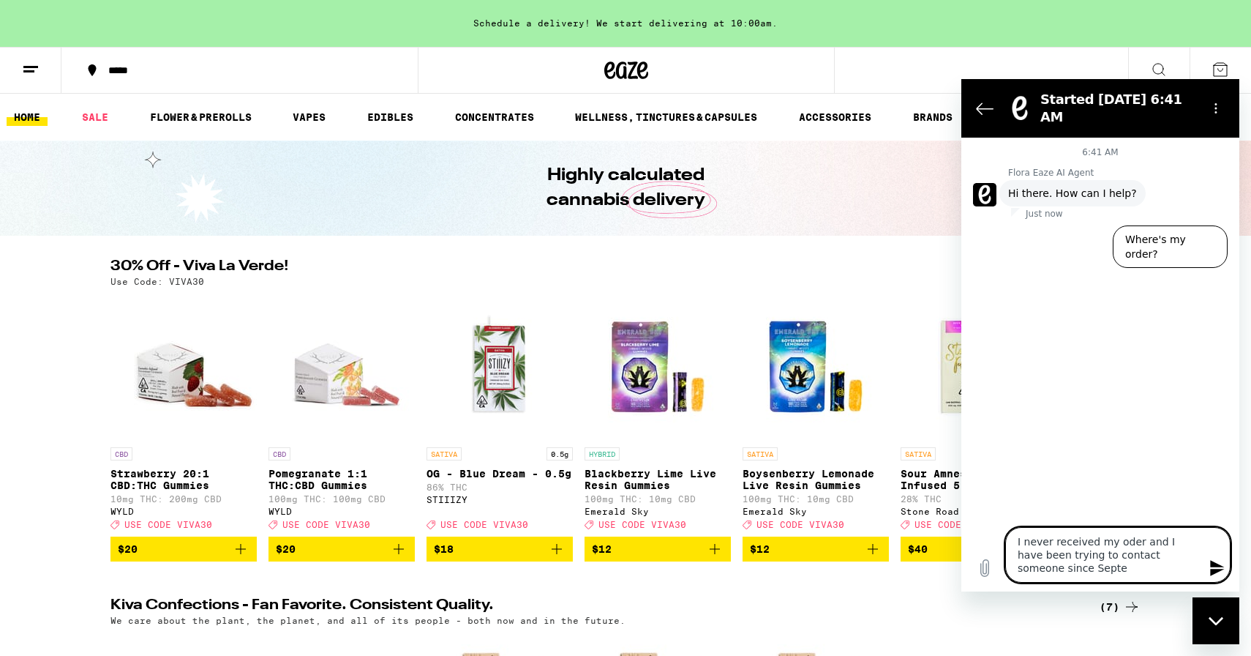
type textarea "x"
type textarea "I never received my oder and I have been trying to contact someone since Septemb"
type textarea "x"
type textarea "I never received my oder and I have been trying to contact someone since Septem…"
type textarea "x"
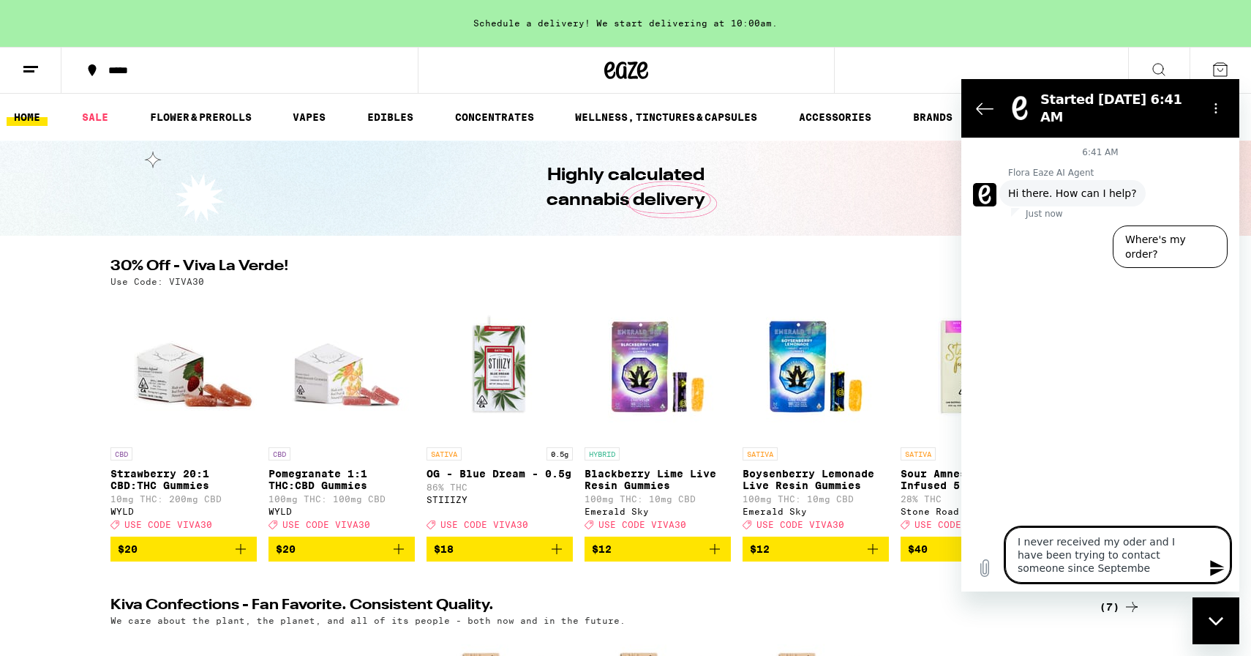
type textarea "I never received my oder and I have been trying to contact someone since Septem…"
type textarea "x"
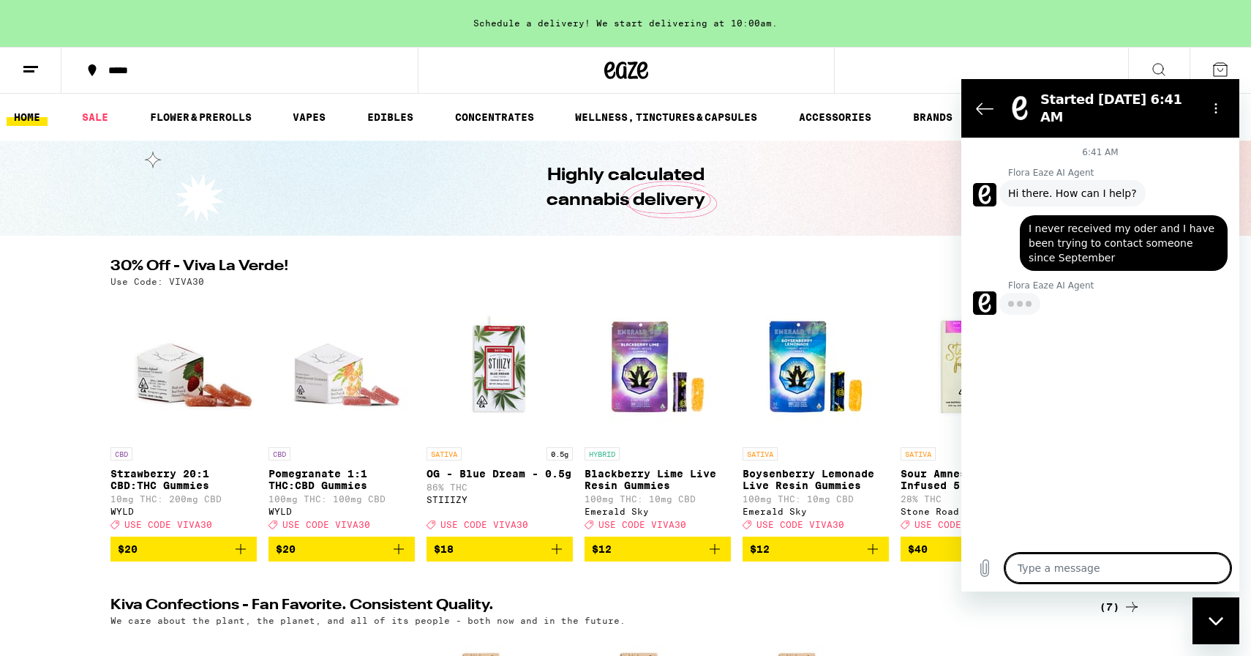
type textarea "x"
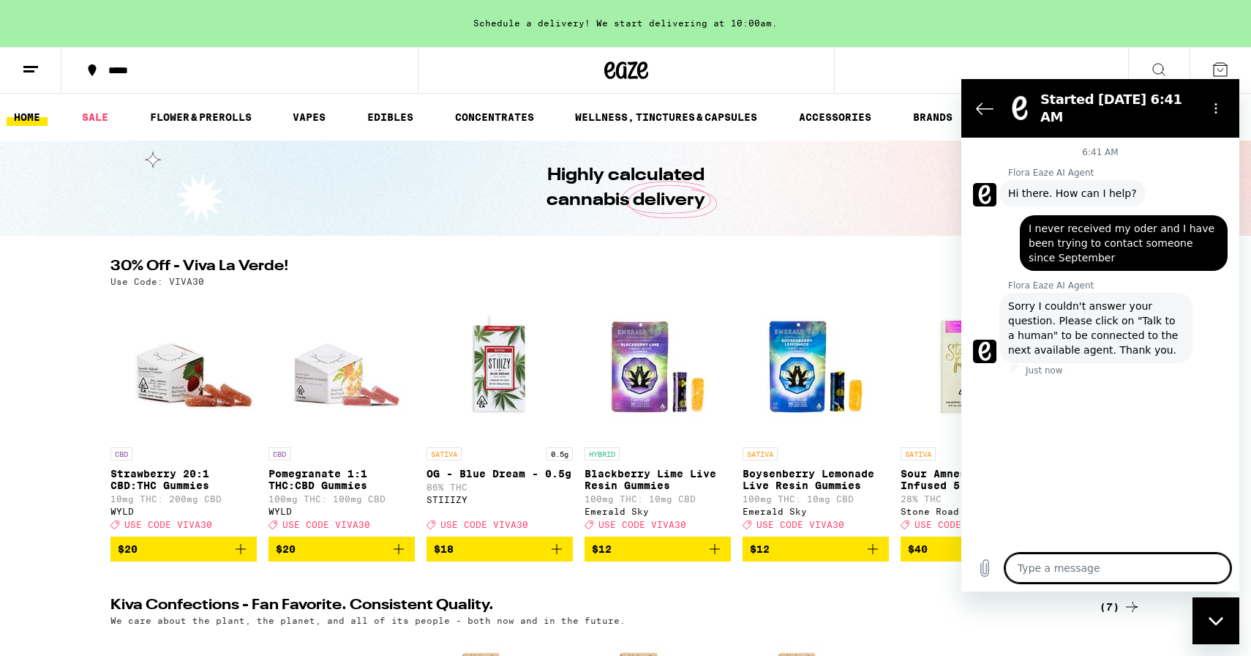
click at [1109, 558] on textarea at bounding box center [1117, 567] width 225 height 29
type textarea "t"
type textarea "x"
type textarea "ta"
type textarea "x"
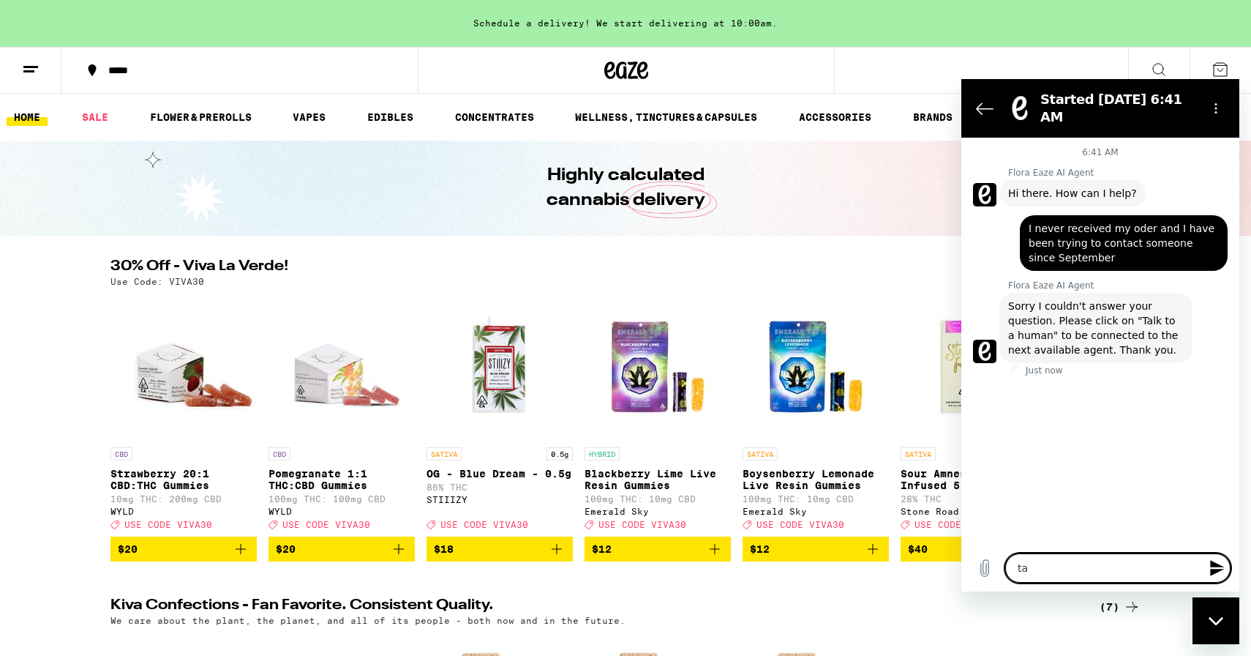
type textarea "tal"
type textarea "x"
type textarea "talk"
type textarea "x"
type textarea "talk"
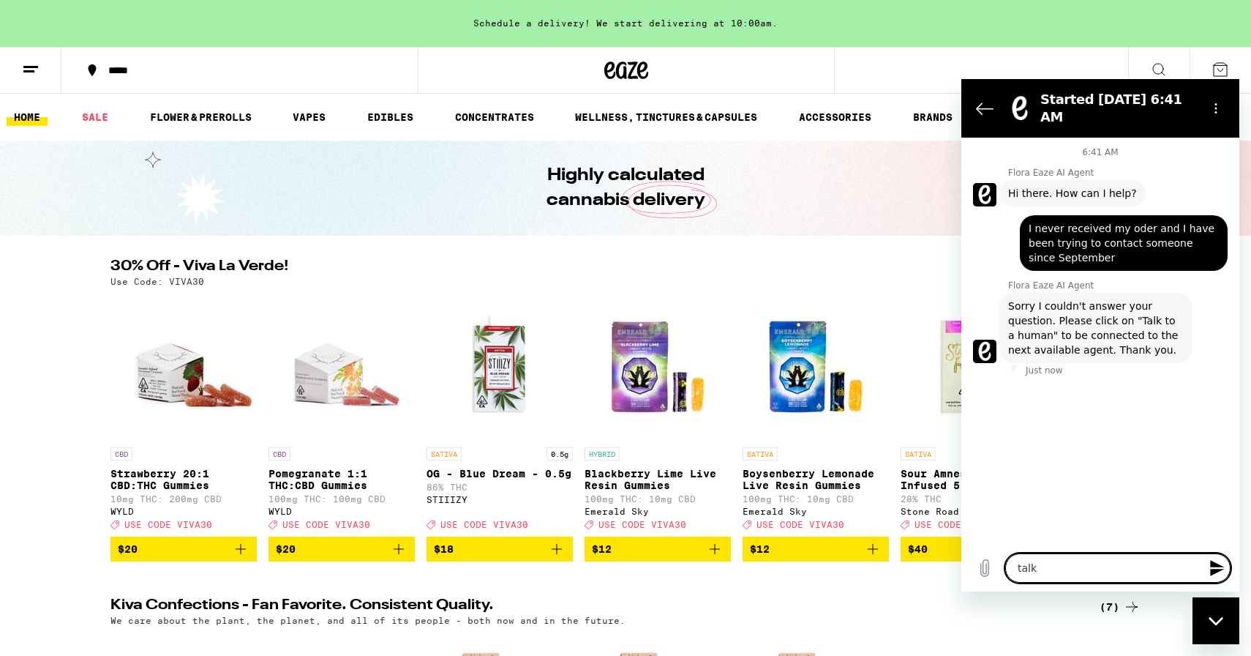
type textarea "x"
type textarea "talk t"
type textarea "x"
type textarea "talk to"
type textarea "x"
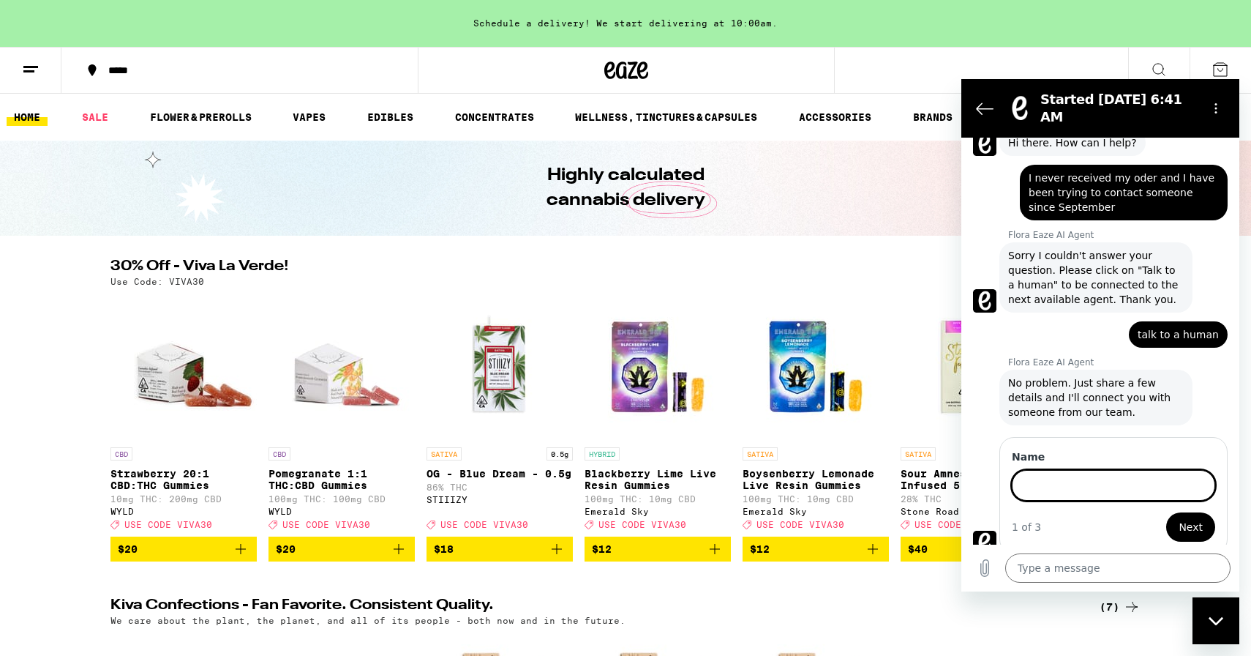
scroll to position [49, 0]
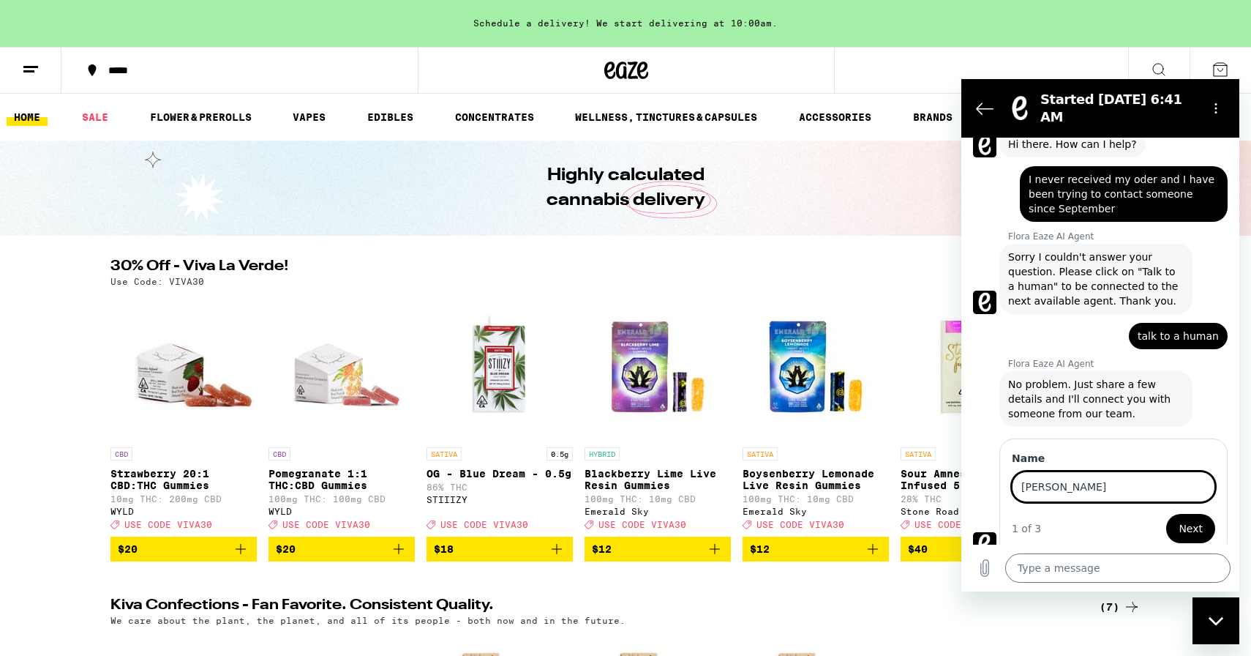
click at [1166, 514] on button "Next" at bounding box center [1190, 528] width 49 height 29
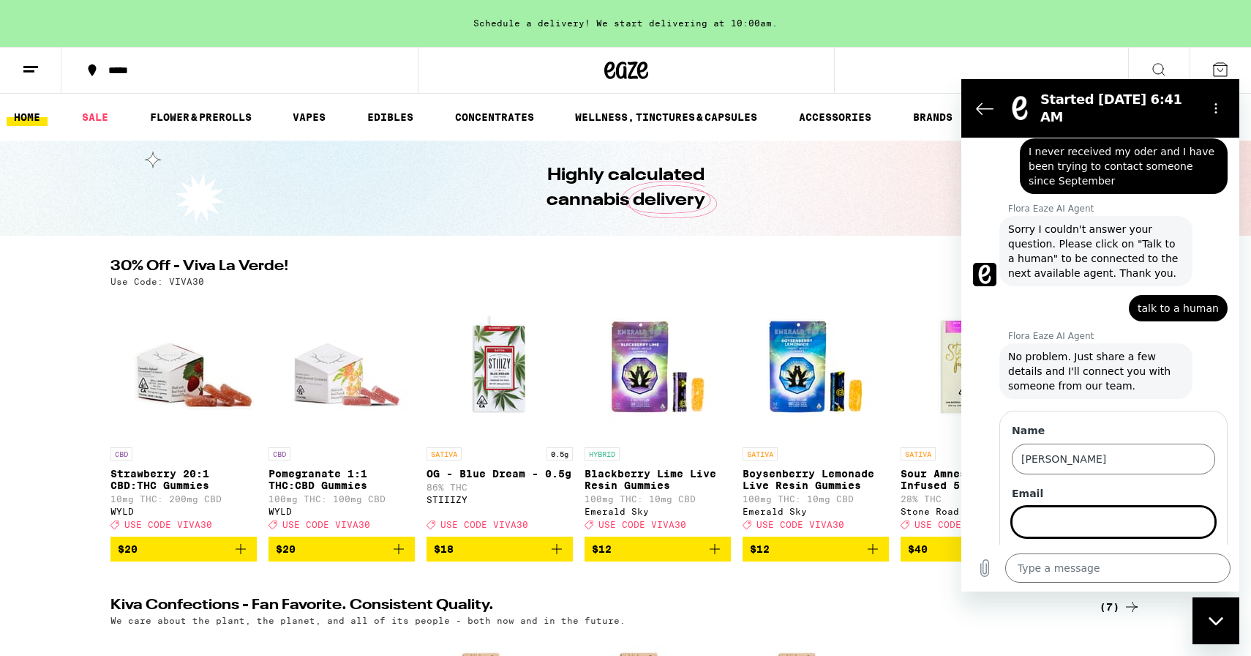
scroll to position [112, 0]
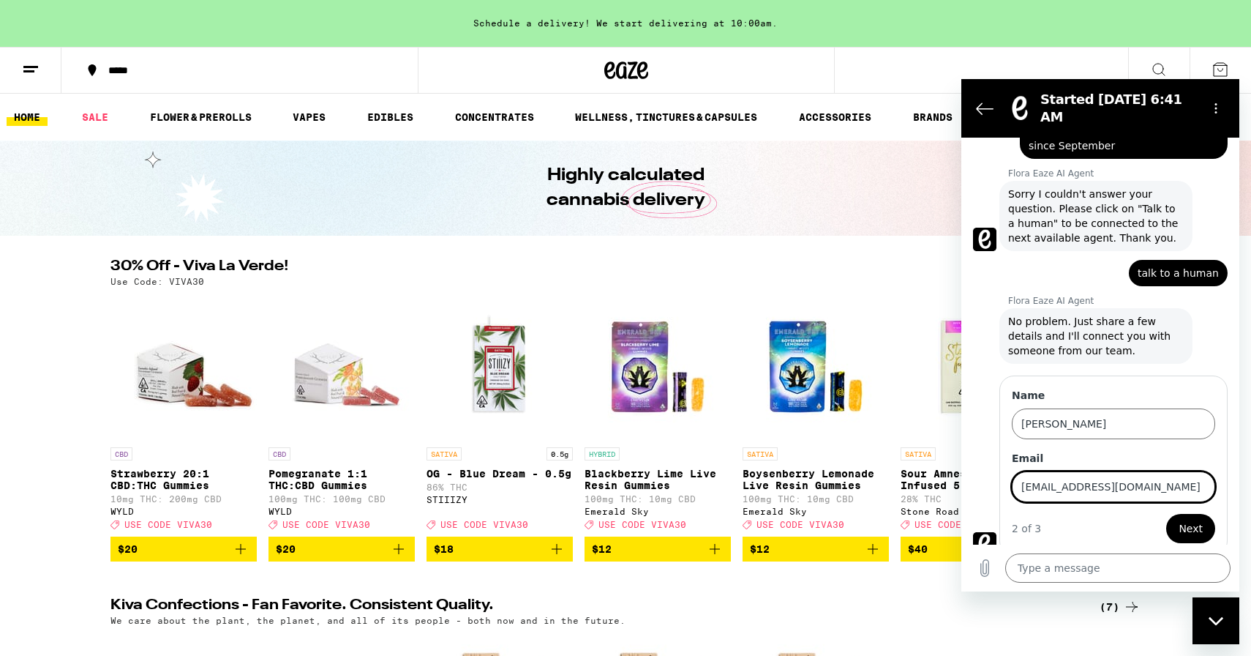
click at [1182, 514] on button "Next" at bounding box center [1190, 528] width 49 height 29
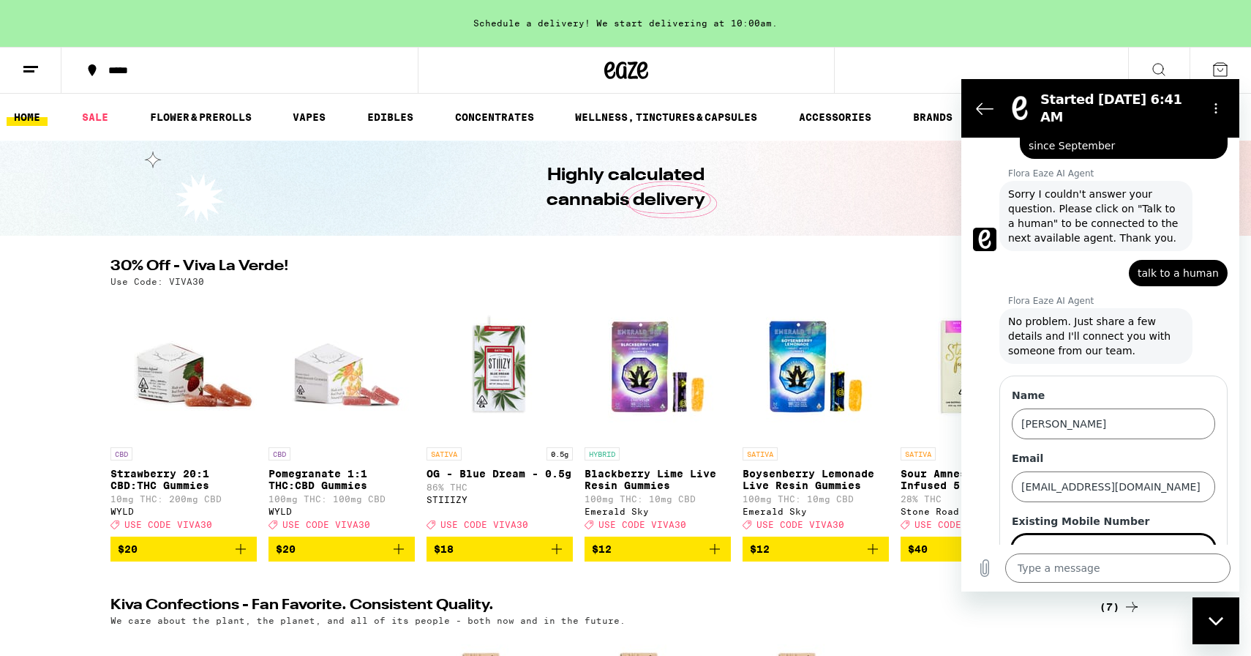
scroll to position [175, 0]
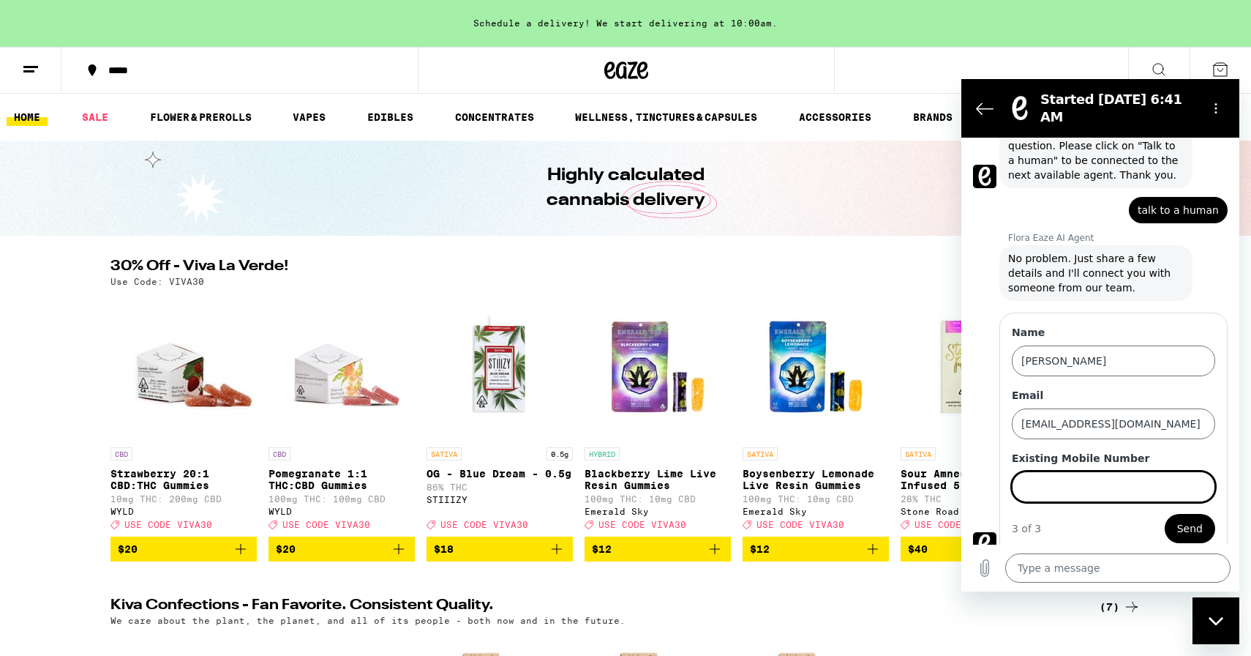
click at [1161, 484] on input "Existing Mobile Number" at bounding box center [1113, 486] width 203 height 31
click at [1199, 520] on span "Send" at bounding box center [1190, 529] width 26 height 18
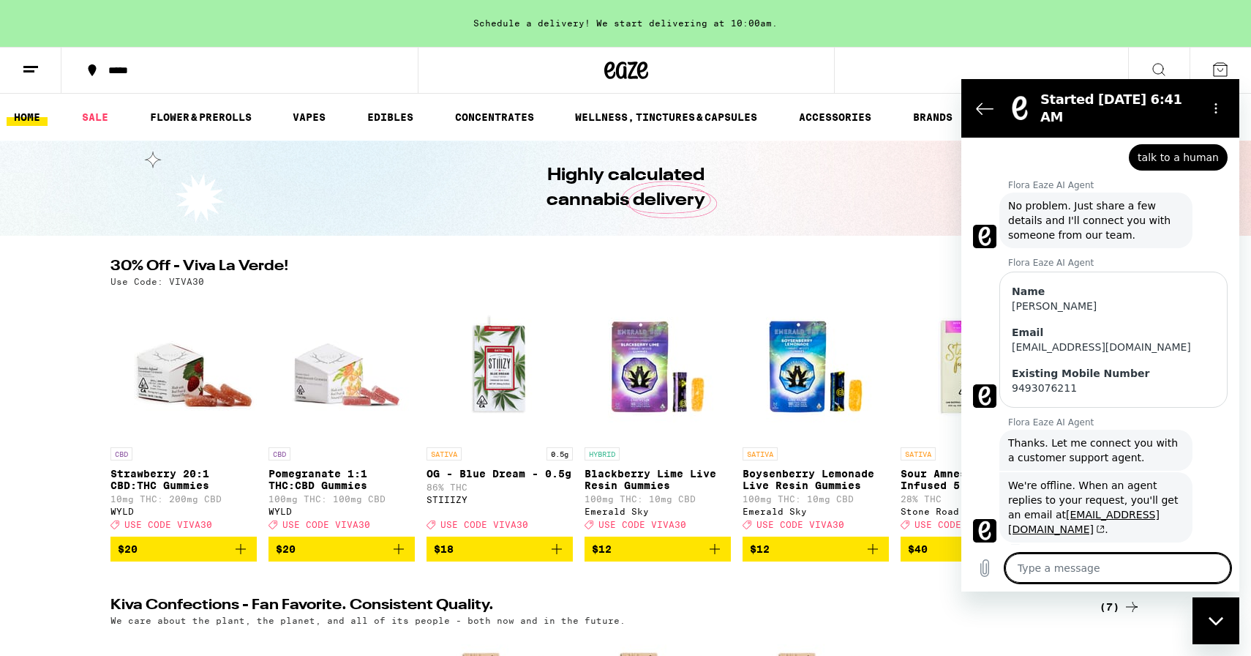
scroll to position [231, 0]
